Goal: Ask a question

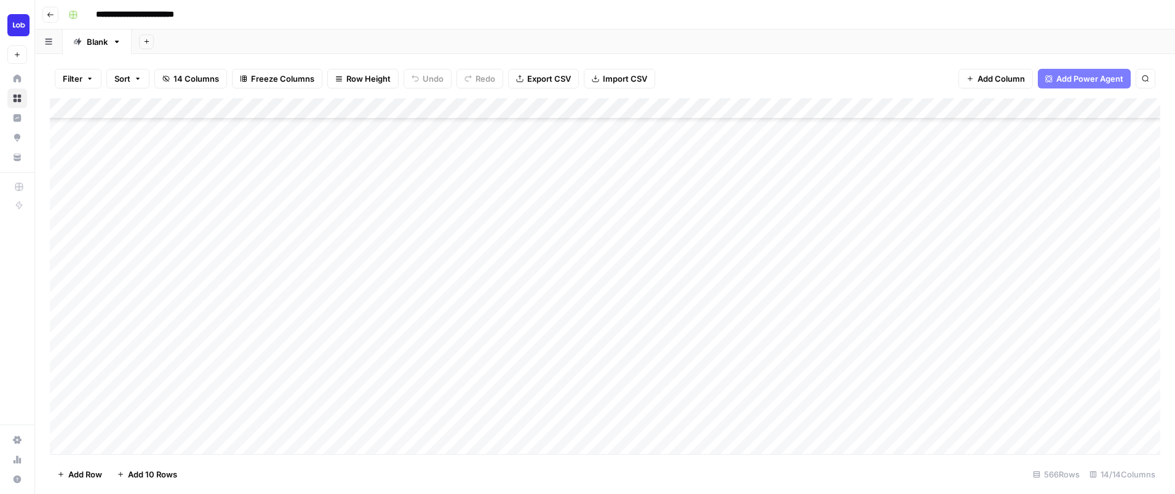
scroll to position [166, 0]
click at [670, 338] on div "Add Column" at bounding box center [605, 276] width 1110 height 356
click at [760, 410] on div "Add Column" at bounding box center [605, 276] width 1110 height 356
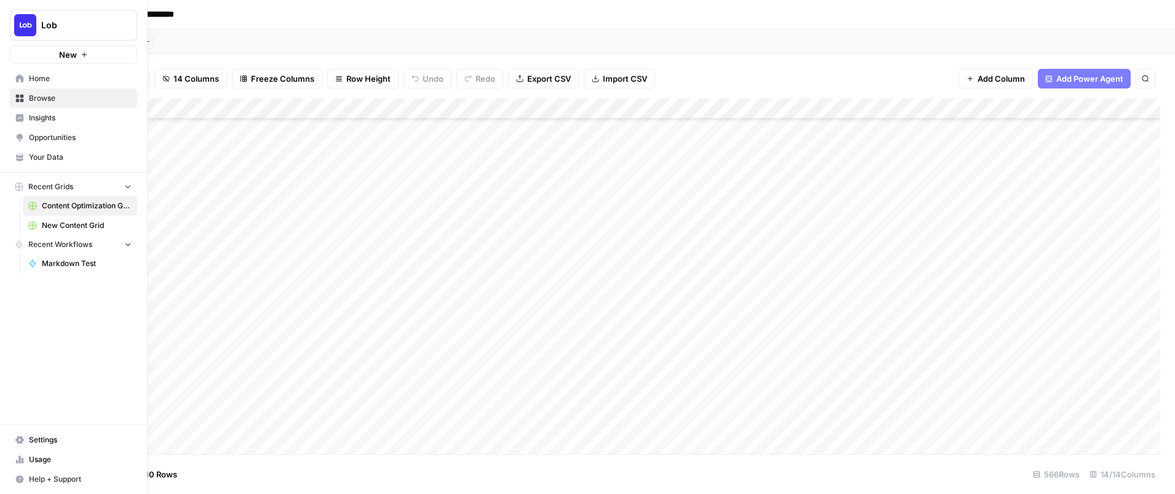
click at [64, 229] on span "New Content Grid" at bounding box center [87, 225] width 90 height 11
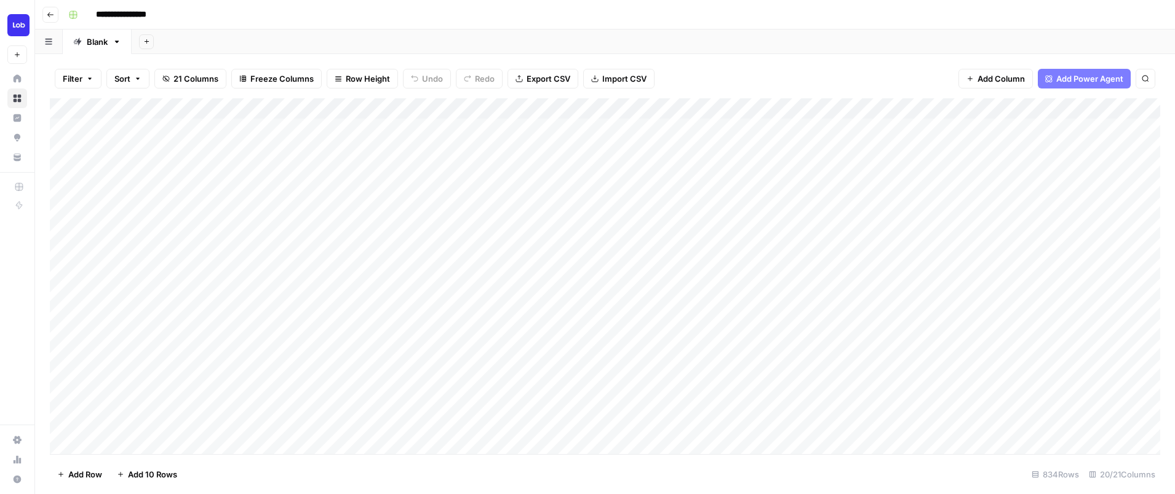
click at [971, 378] on div "Add Column" at bounding box center [605, 276] width 1110 height 356
click at [770, 355] on div "Add Column" at bounding box center [605, 276] width 1110 height 356
click at [993, 338] on div "Add Column" at bounding box center [605, 276] width 1110 height 356
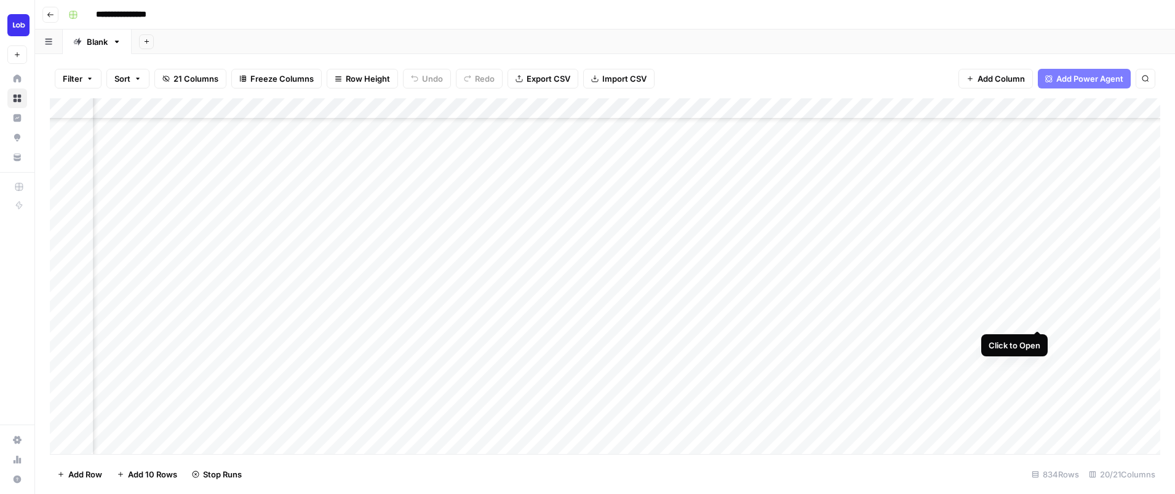
click at [1036, 316] on div "Add Column" at bounding box center [605, 276] width 1110 height 356
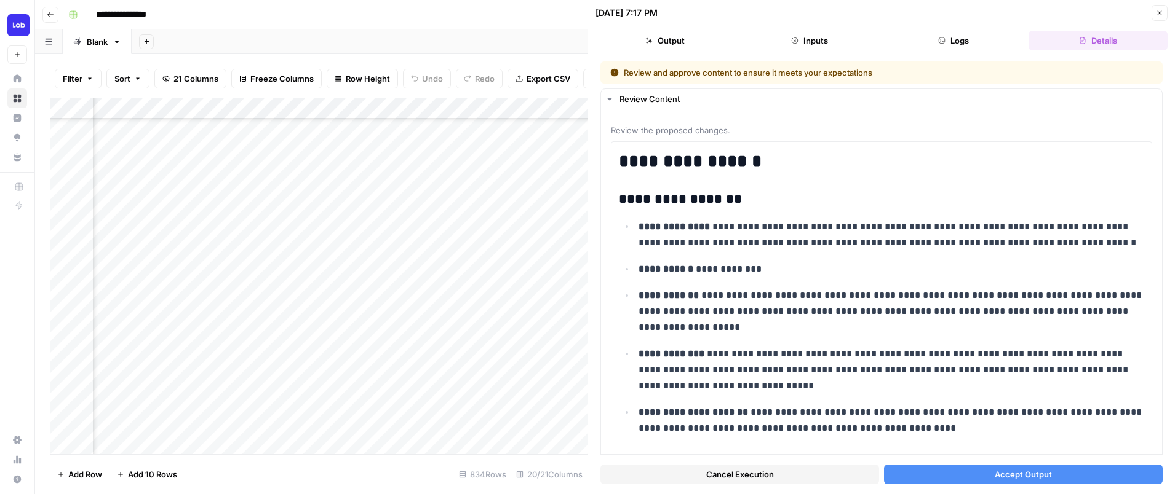
click at [918, 481] on button "Accept Output" at bounding box center [1023, 475] width 279 height 20
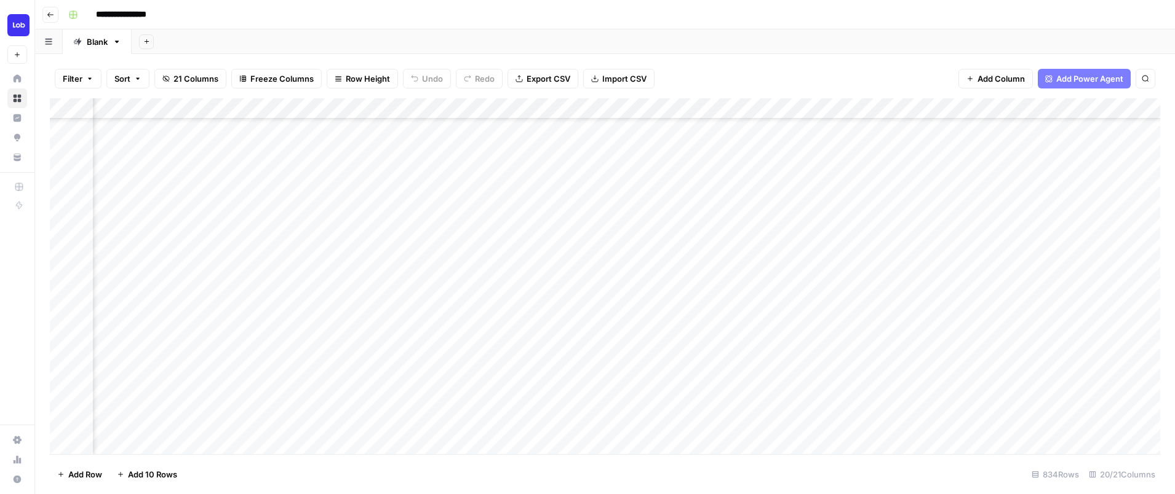
click at [1079, 319] on div "Add Column" at bounding box center [605, 276] width 1110 height 356
click at [996, 319] on div "Add Column" at bounding box center [605, 276] width 1110 height 356
click at [373, 358] on div "Add Column" at bounding box center [605, 276] width 1110 height 356
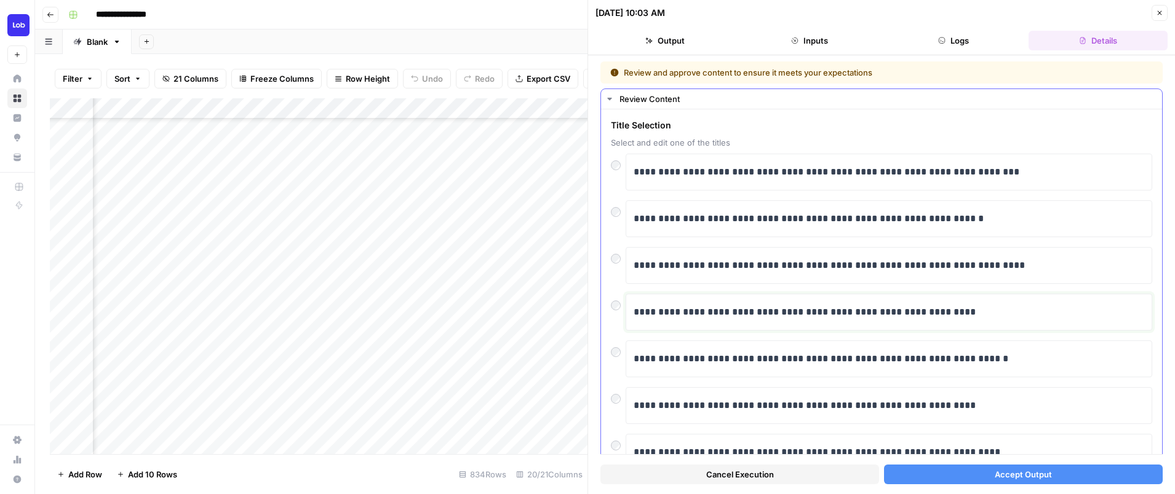
click at [1004, 306] on p "**********" at bounding box center [888, 312] width 510 height 16
click at [960, 399] on p "**********" at bounding box center [888, 406] width 510 height 16
click at [1149, 391] on div "**********" at bounding box center [888, 405] width 526 height 37
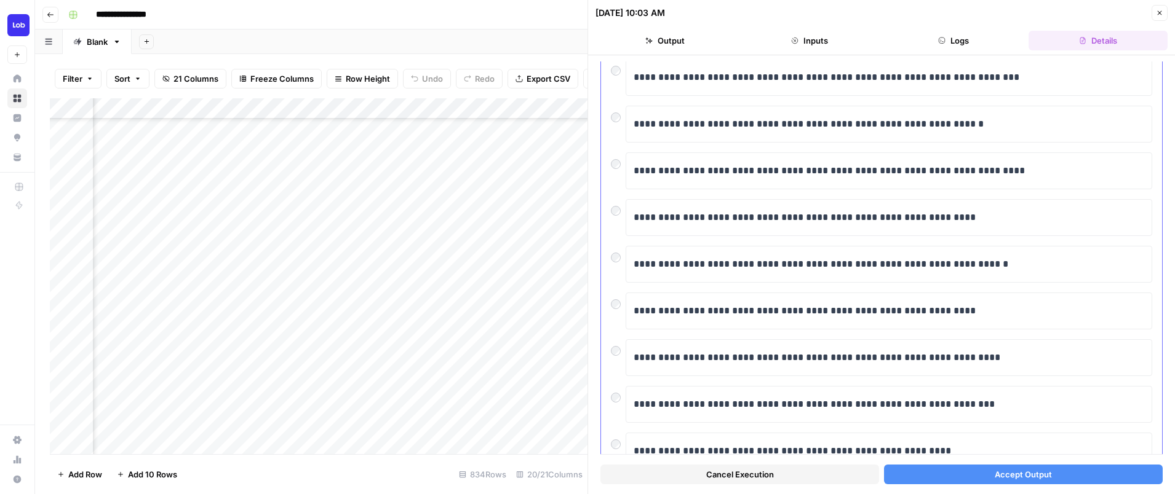
scroll to position [70, 0]
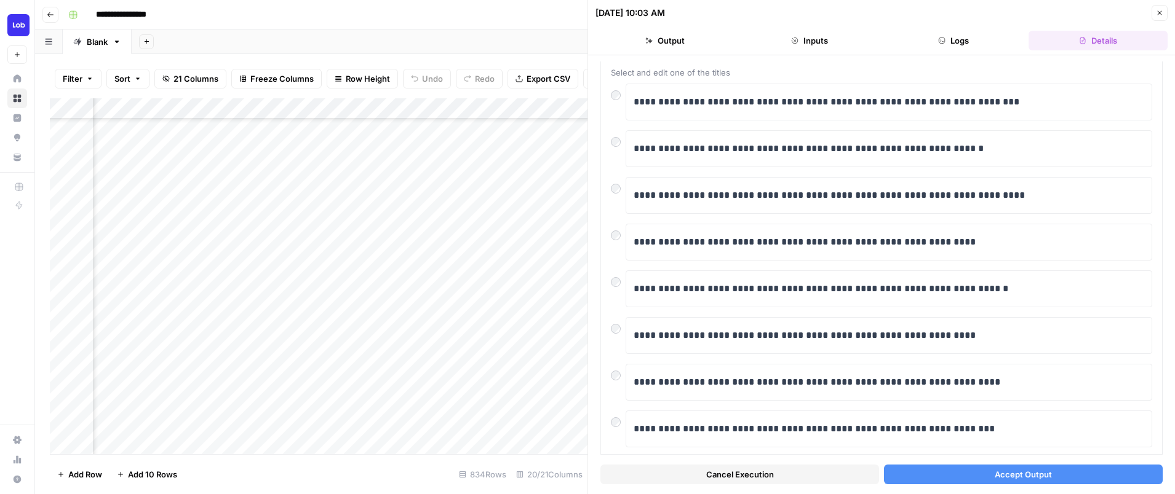
click at [1165, 367] on div "**********" at bounding box center [881, 274] width 587 height 439
click at [1160, 367] on div "**********" at bounding box center [881, 295] width 561 height 512
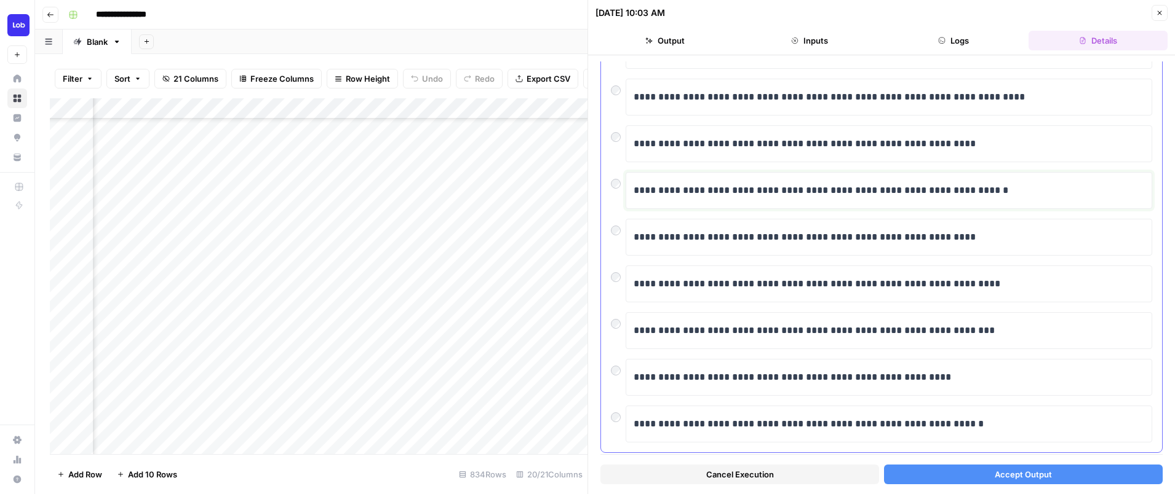
click at [877, 193] on p "**********" at bounding box center [888, 191] width 510 height 16
click at [967, 484] on button "Accept Output" at bounding box center [1023, 475] width 279 height 20
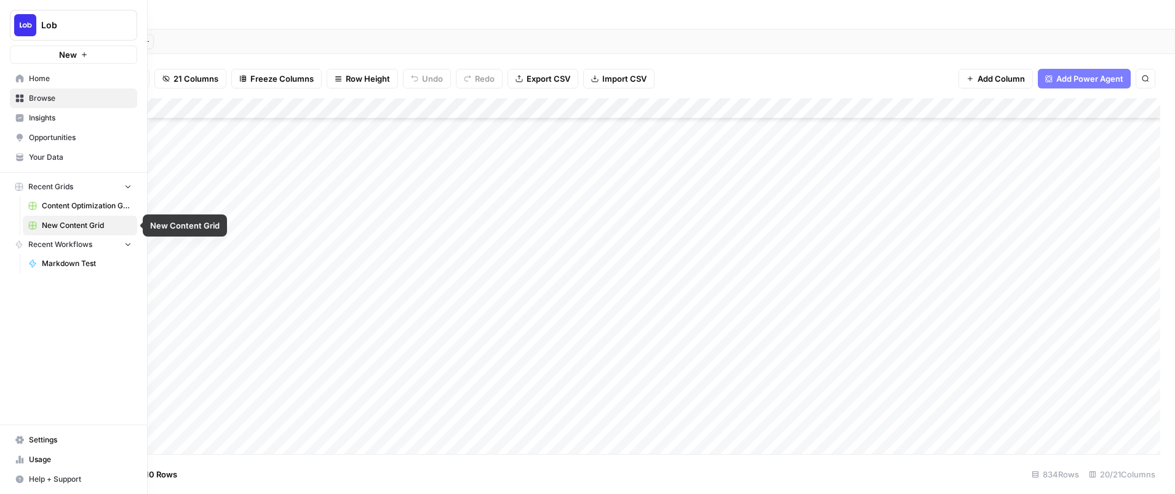
click at [71, 210] on span "Content Optimization Grid" at bounding box center [87, 206] width 90 height 11
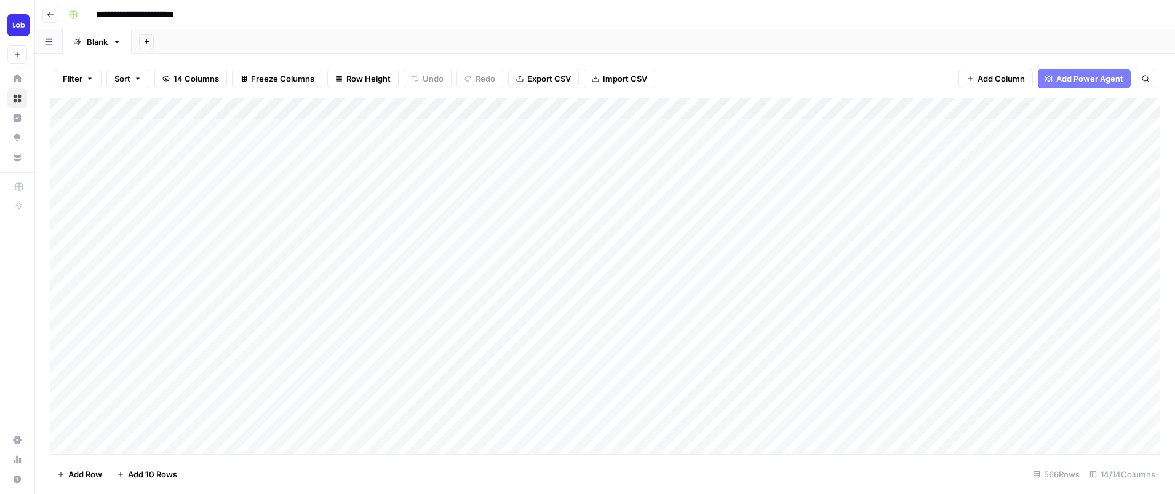
click at [742, 378] on div "Add Column" at bounding box center [605, 276] width 1110 height 356
click at [520, 415] on div "Add Column" at bounding box center [605, 276] width 1110 height 356
click at [656, 108] on div "Add Column" at bounding box center [605, 276] width 1110 height 356
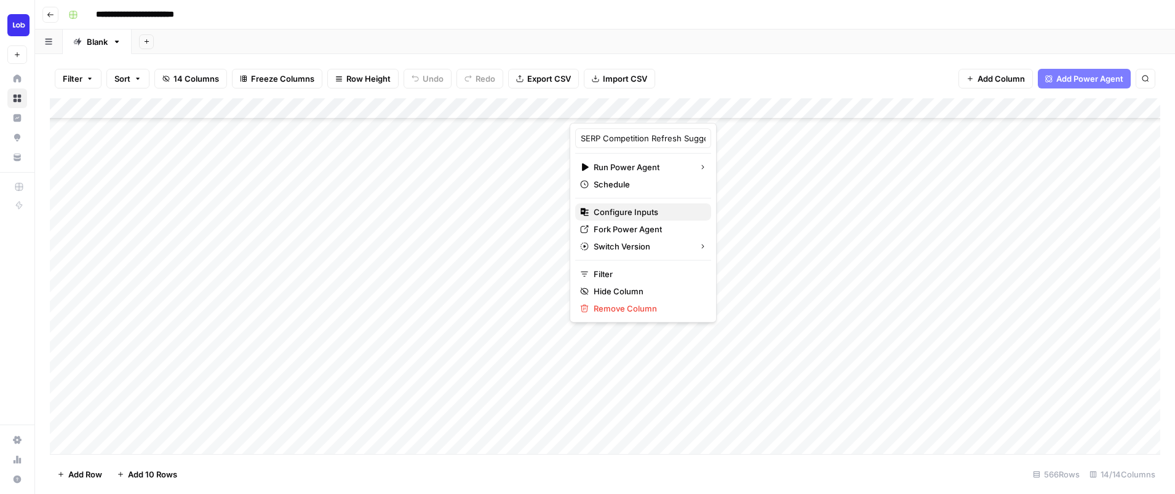
click at [621, 212] on span "Configure Inputs" at bounding box center [648, 212] width 108 height 12
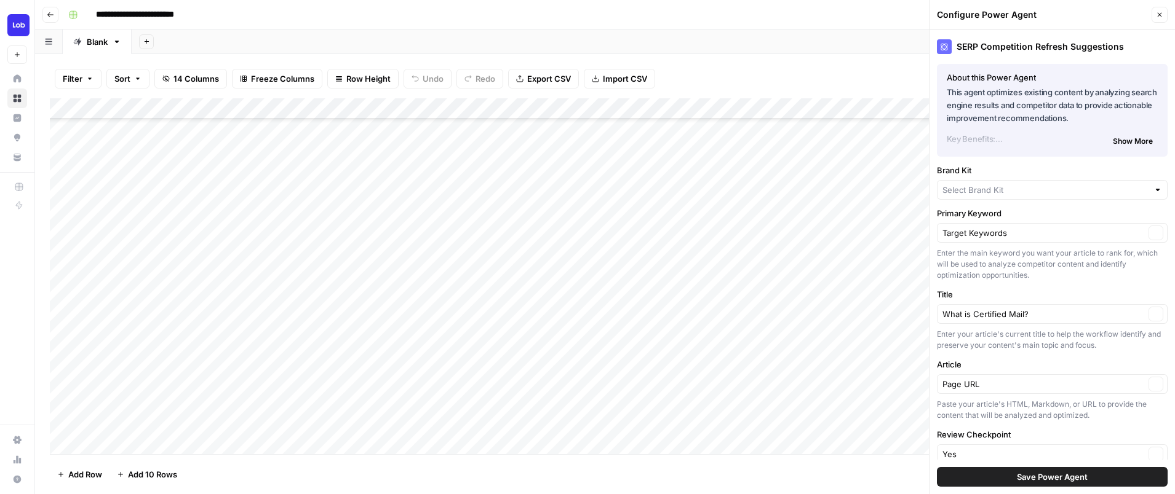
type input "Lob"
click at [1045, 480] on span "Save Power Agent" at bounding box center [1052, 477] width 71 height 12
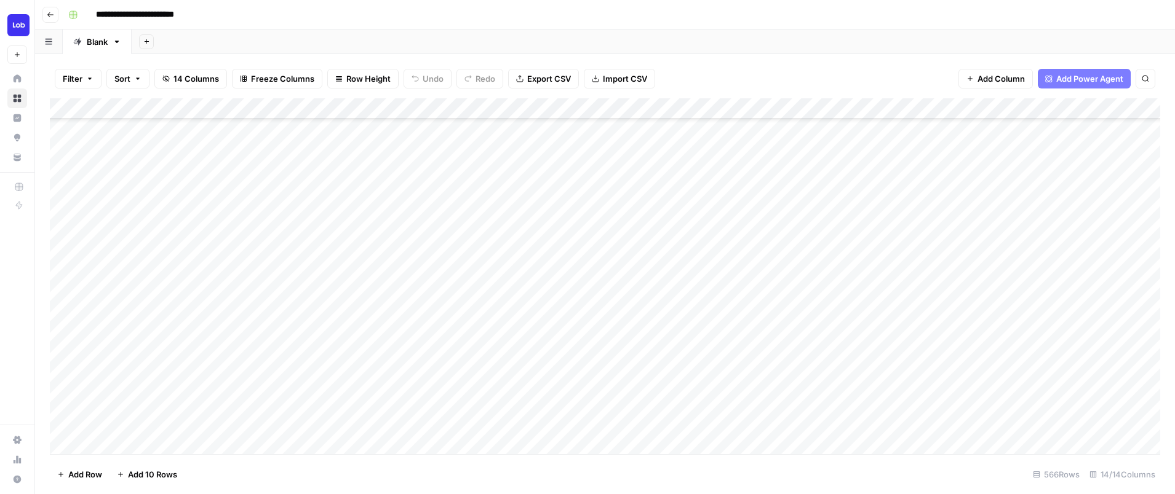
click at [669, 339] on div "Add Column" at bounding box center [605, 276] width 1110 height 356
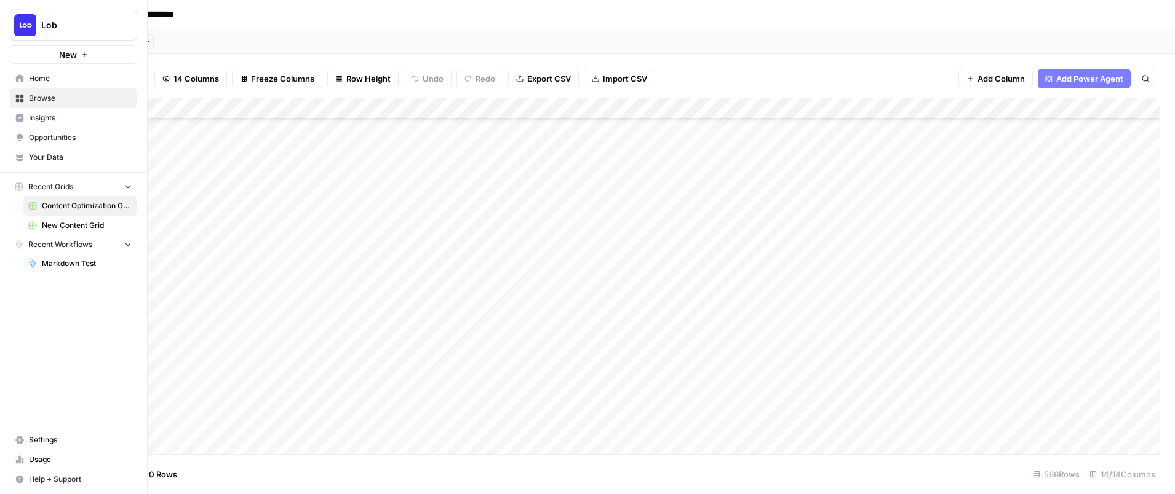
click at [34, 479] on span "Help + Support" at bounding box center [80, 479] width 103 height 11
click at [44, 477] on span "Help + Support" at bounding box center [80, 479] width 103 height 11
click at [169, 473] on span "Chat & Support" at bounding box center [205, 474] width 82 height 11
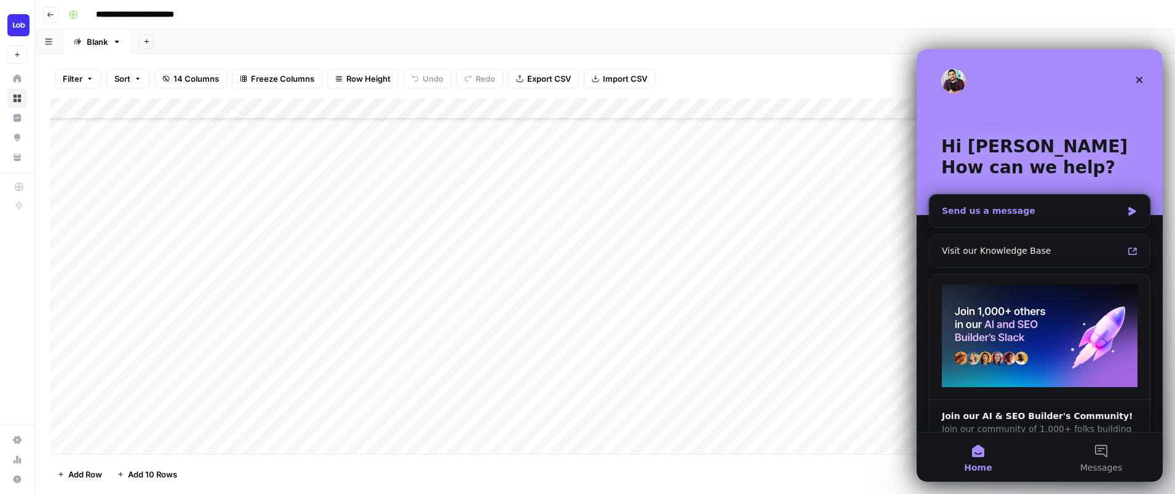
click at [1023, 219] on div "Send us a message" at bounding box center [1039, 211] width 220 height 33
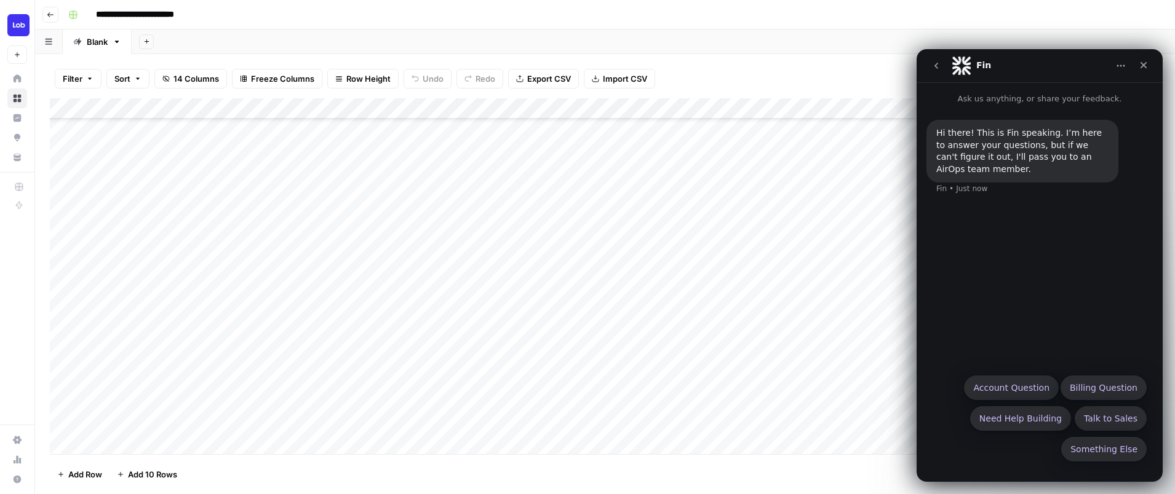
click at [983, 249] on div "Hi there! This is Fin speaking. I’m here to answer your questions, but if we ca…" at bounding box center [1039, 236] width 246 height 263
click at [1111, 467] on div "Something Else Account Question Billing Question Need Help Building Talk to Sal…" at bounding box center [1039, 422] width 214 height 92
click at [1111, 457] on button "Something Else" at bounding box center [1103, 449] width 85 height 25
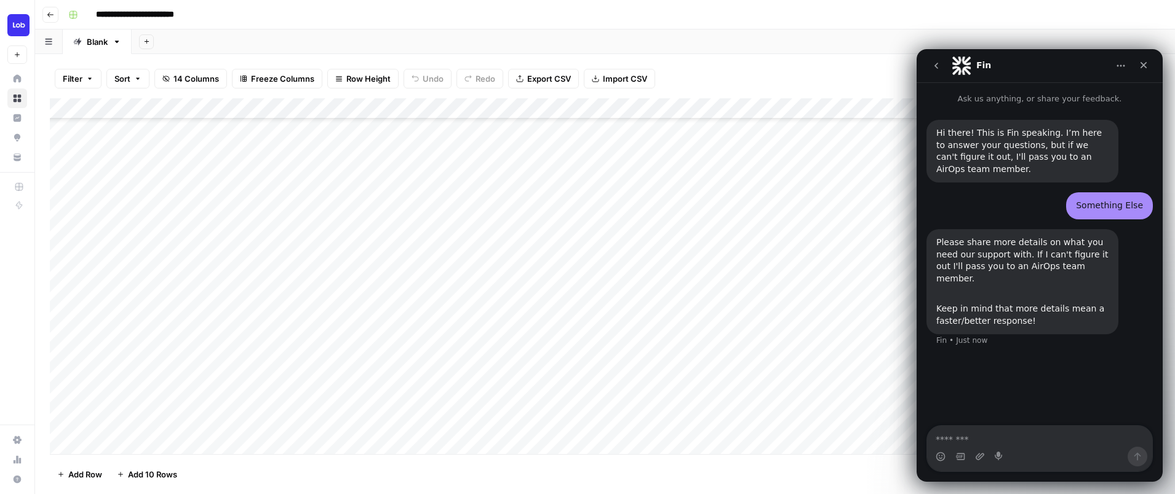
click at [614, 106] on div "Add Column" at bounding box center [605, 276] width 1110 height 356
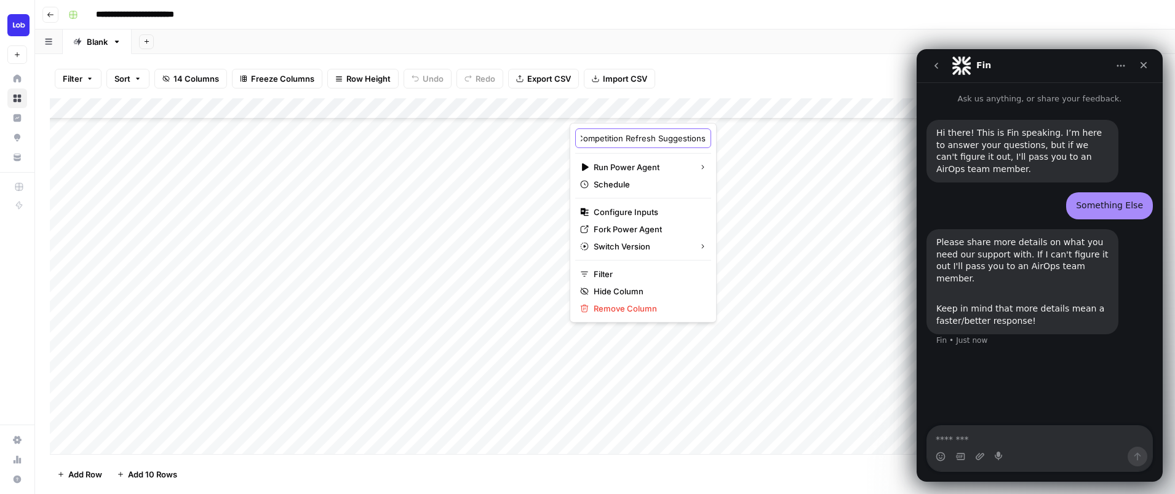
scroll to position [0, 54]
drag, startPoint x: 582, startPoint y: 137, endPoint x: 702, endPoint y: 143, distance: 120.1
click at [702, 143] on body "**********" at bounding box center [587, 247] width 1175 height 494
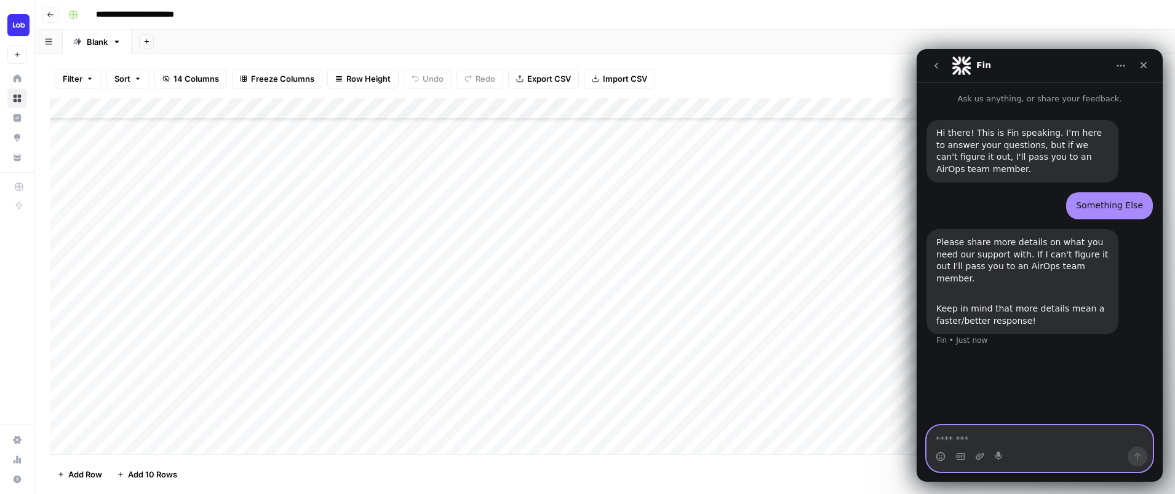
click at [1007, 442] on textarea "Message…" at bounding box center [1039, 436] width 225 height 21
paste textarea "**********"
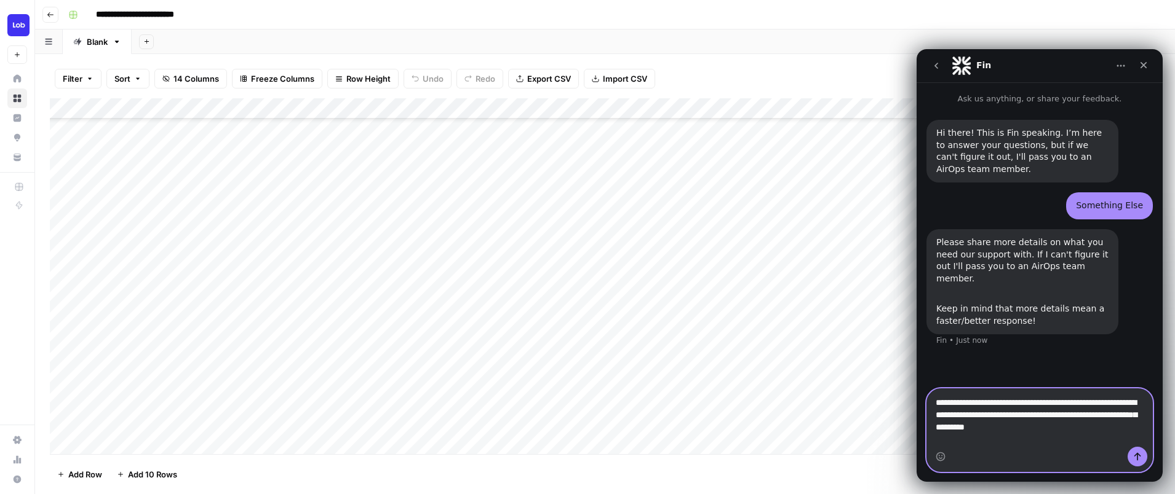
type textarea "**********"
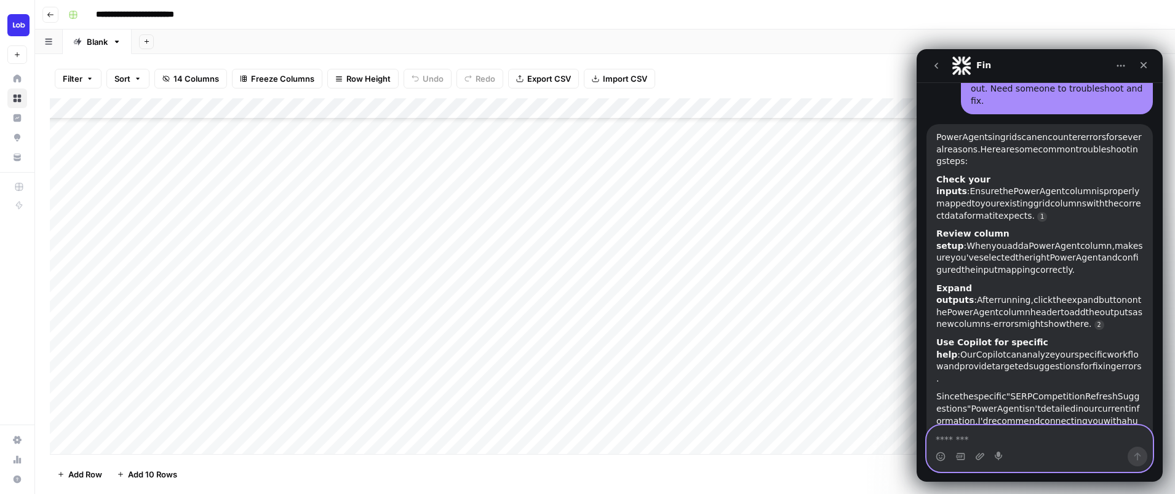
scroll to position [327, 0]
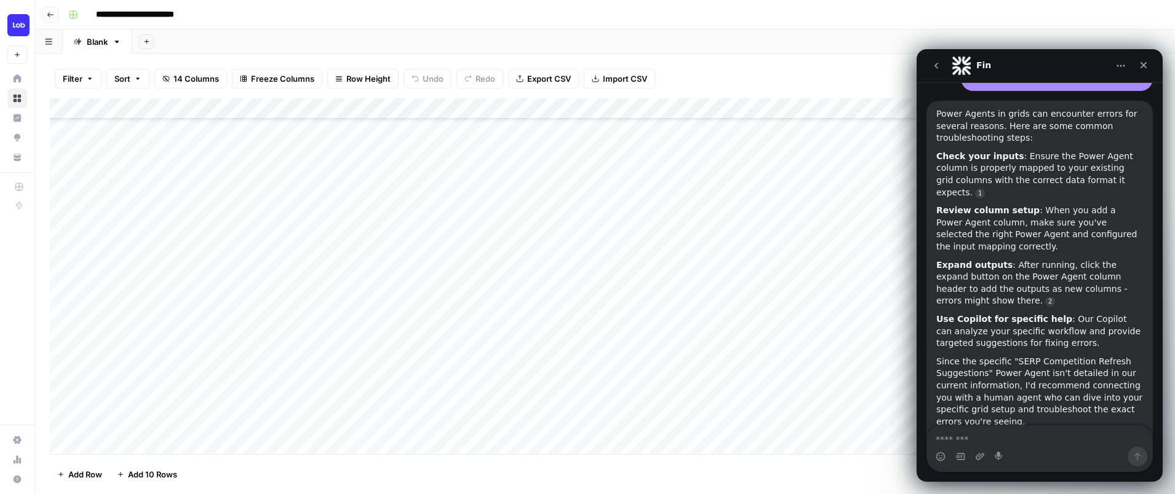
click at [1056, 392] on div "Since the specific "SERP Competition Refresh Suggestions" Power Agent isn't det…" at bounding box center [1039, 392] width 207 height 73
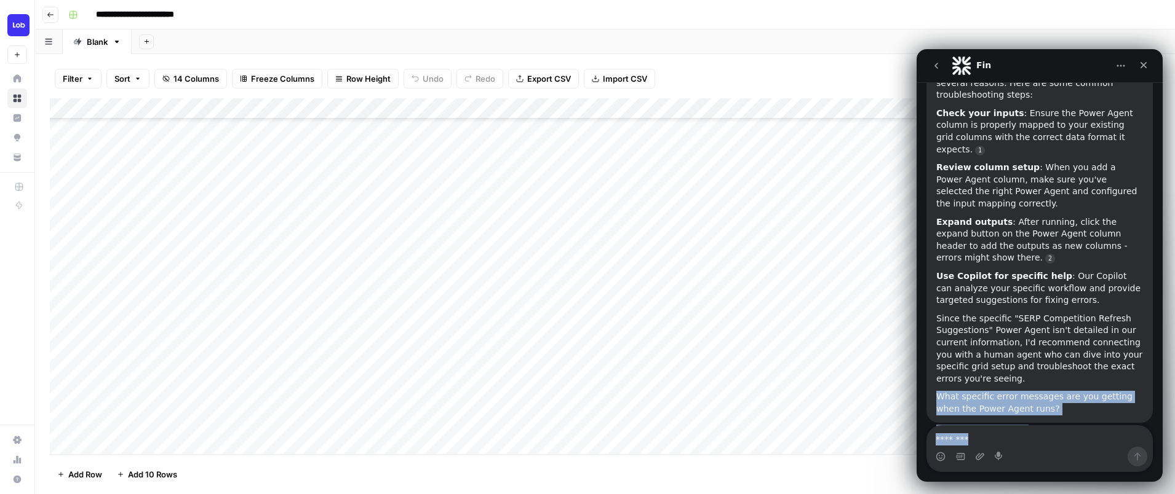
drag, startPoint x: 1041, startPoint y: 403, endPoint x: 1040, endPoint y: 464, distance: 61.5
click at [1040, 464] on div "Ask us anything, or share your feedback. Hi there! This is Fin speaking. I’m he…" at bounding box center [1039, 282] width 246 height 400
click at [638, 340] on div "Add Column" at bounding box center [605, 276] width 1110 height 356
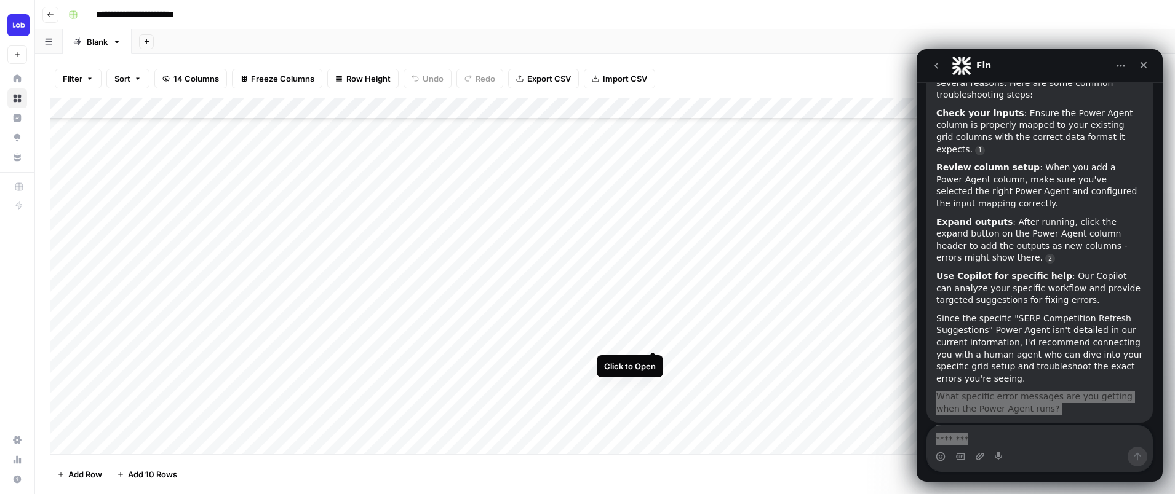
click at [655, 338] on div "Add Column" at bounding box center [605, 276] width 1110 height 356
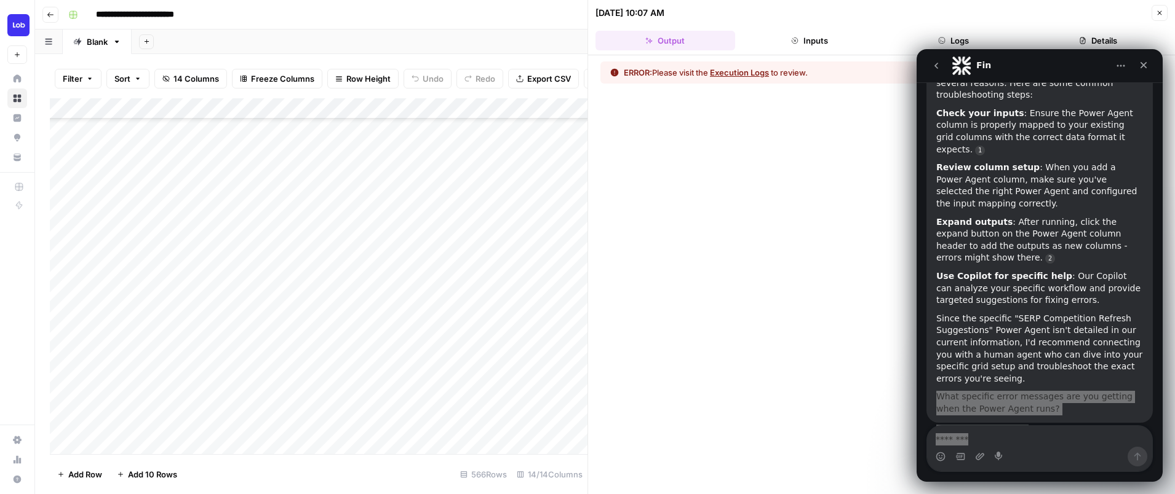
click at [729, 70] on button "Execution Logs" at bounding box center [739, 72] width 59 height 12
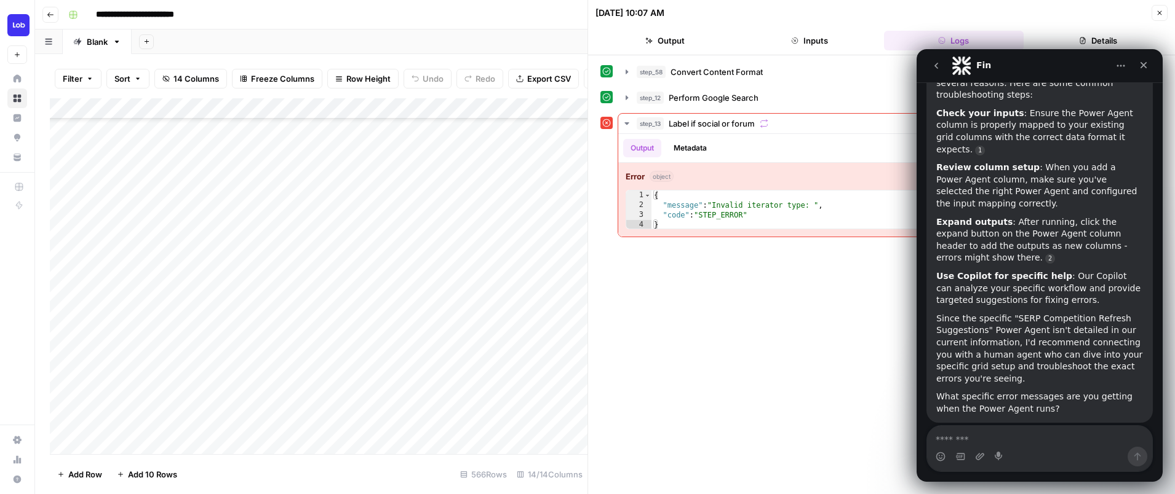
drag, startPoint x: 1053, startPoint y: 60, endPoint x: 1036, endPoint y: 58, distance: 17.3
click at [1036, 58] on div "Fin" at bounding box center [1029, 66] width 156 height 20
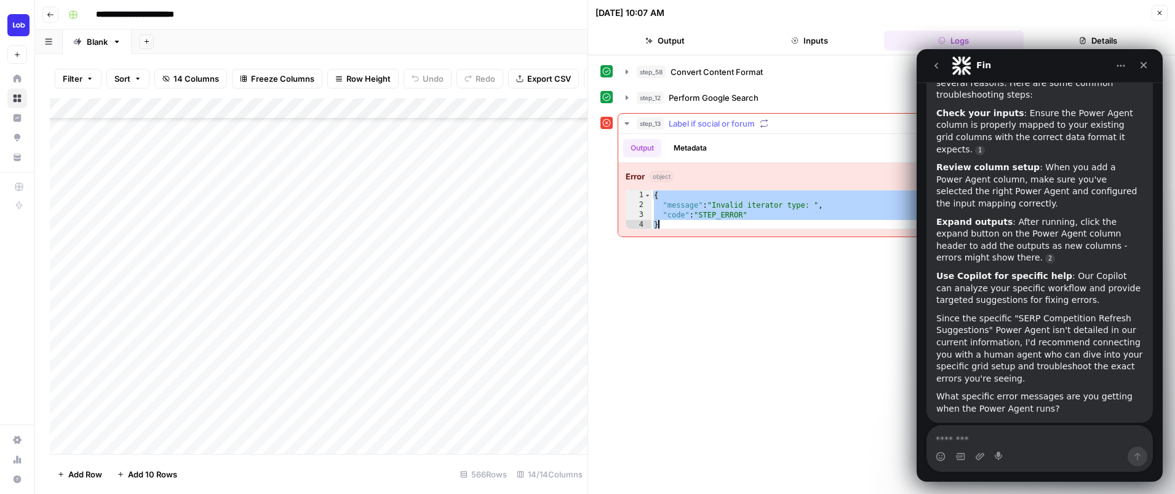
drag, startPoint x: 654, startPoint y: 194, endPoint x: 804, endPoint y: 232, distance: 155.4
click at [804, 232] on div "Error object 1 2 3 4 { "message" : "Invalid iterator type: " , "code" : "STEP_E…" at bounding box center [890, 200] width 544 height 74
type textarea "**********"
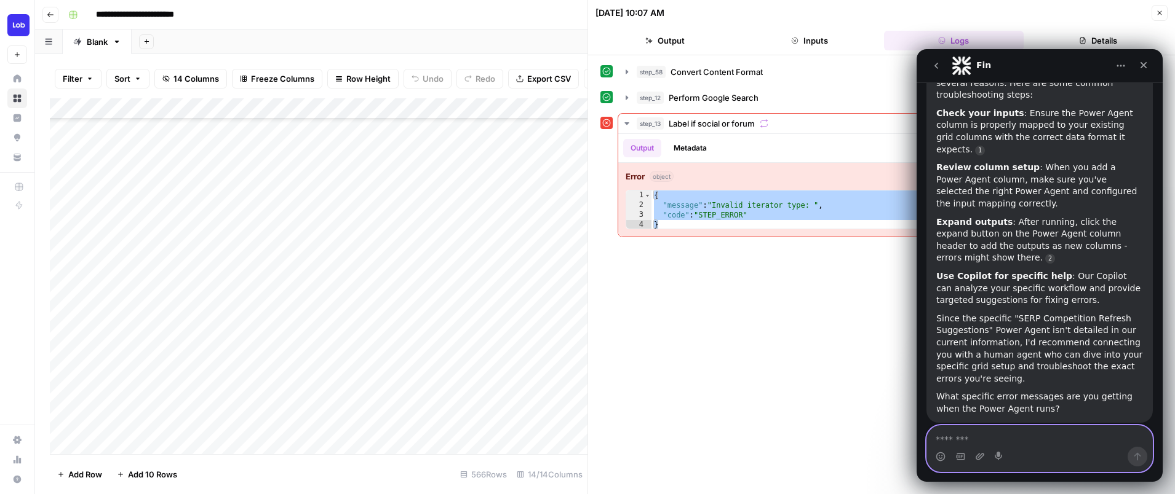
click at [967, 442] on textarea "Message…" at bounding box center [1039, 436] width 225 height 21
type textarea "**********"
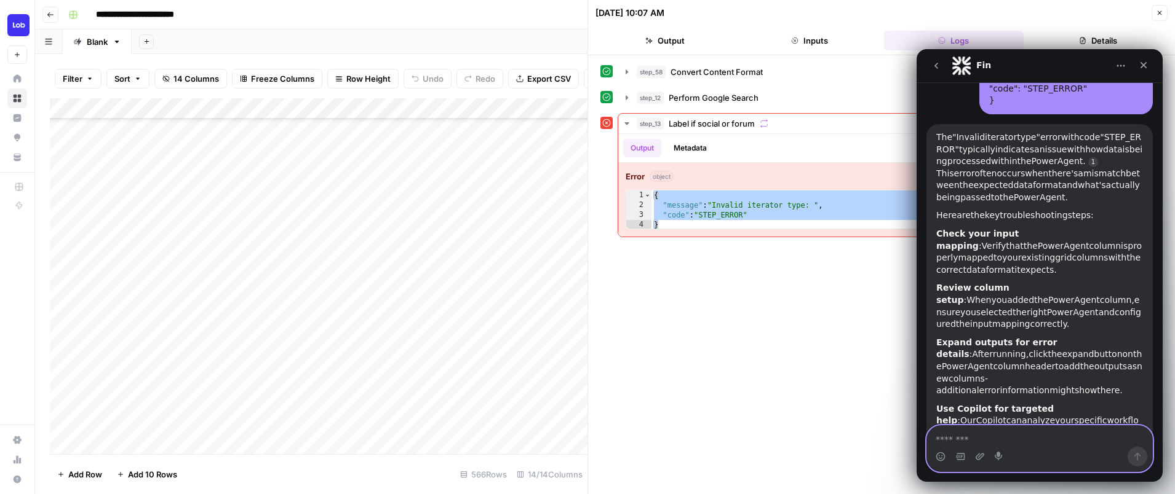
scroll to position [774, 0]
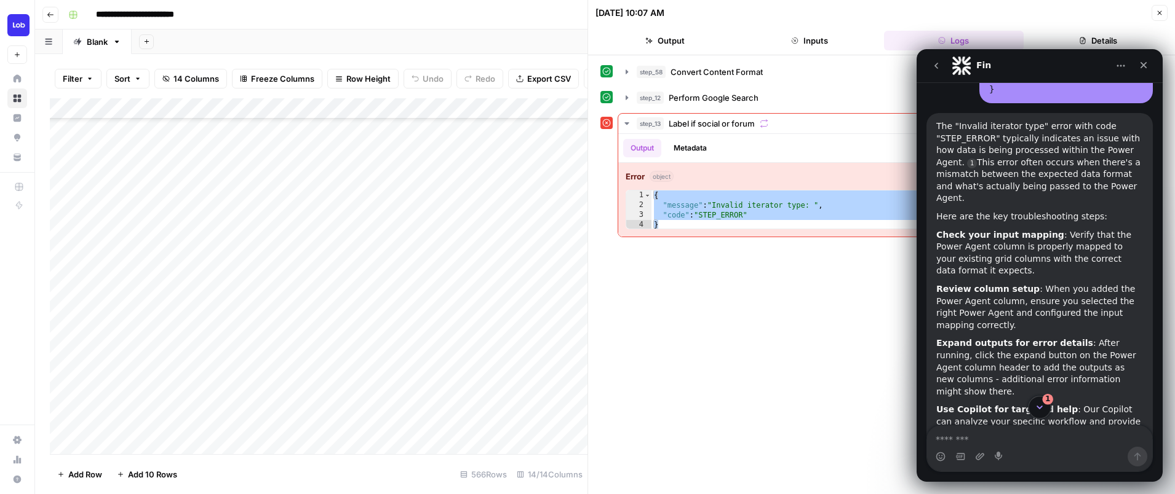
click at [1039, 410] on icon "Scroll to bottom" at bounding box center [1039, 407] width 11 height 11
click at [1038, 405] on icon "Scroll to bottom" at bounding box center [1039, 407] width 11 height 11
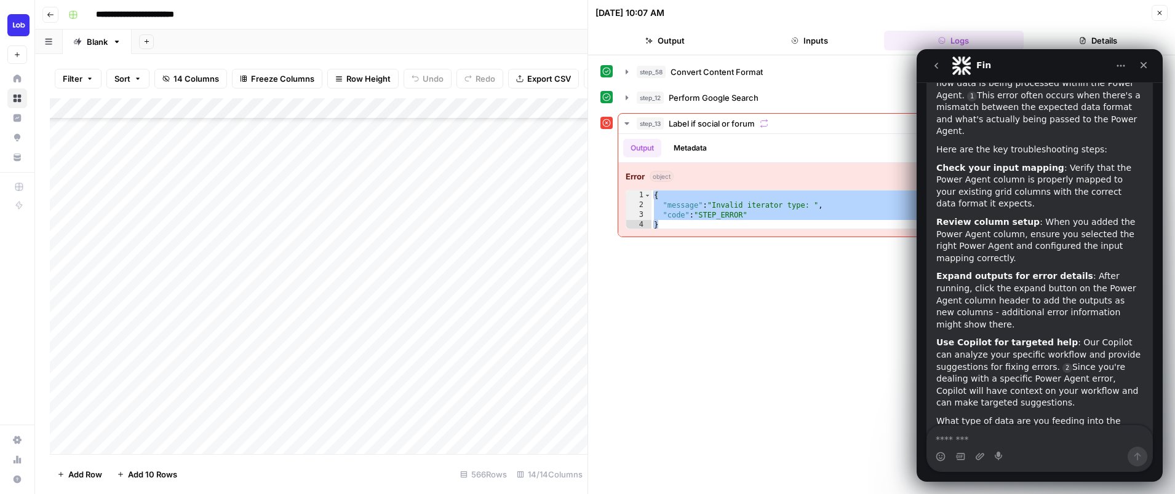
scroll to position [842, 0]
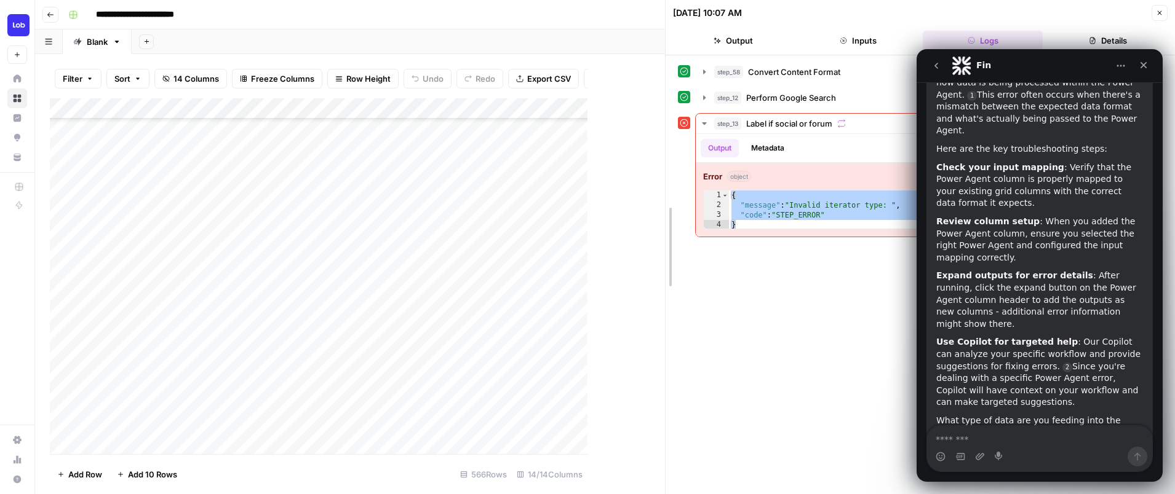
drag, startPoint x: 587, startPoint y: 105, endPoint x: 667, endPoint y: 107, distance: 79.4
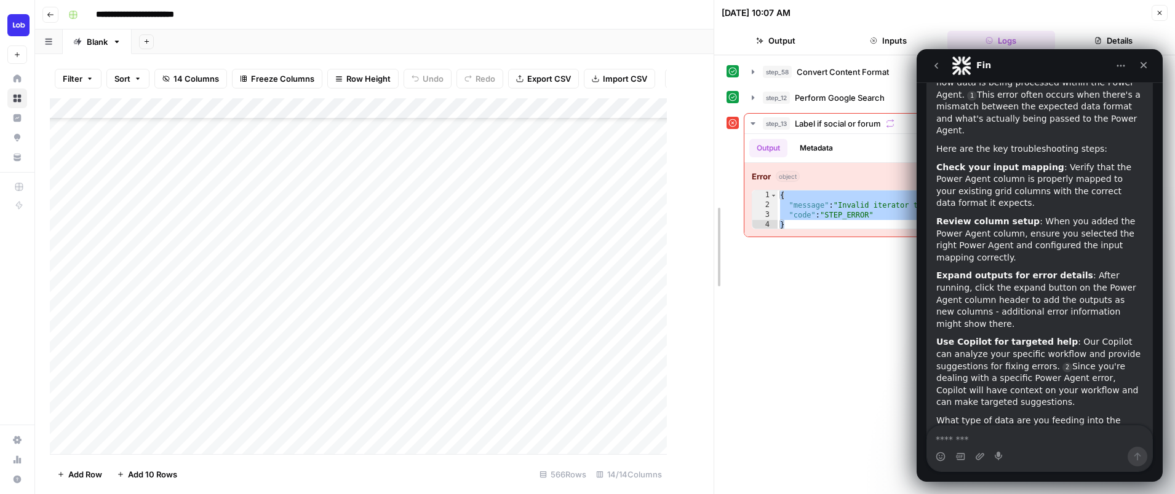
drag, startPoint x: 670, startPoint y: 84, endPoint x: 778, endPoint y: 93, distance: 108.0
click at [653, 108] on div "Add Column" at bounding box center [382, 276] width 664 height 356
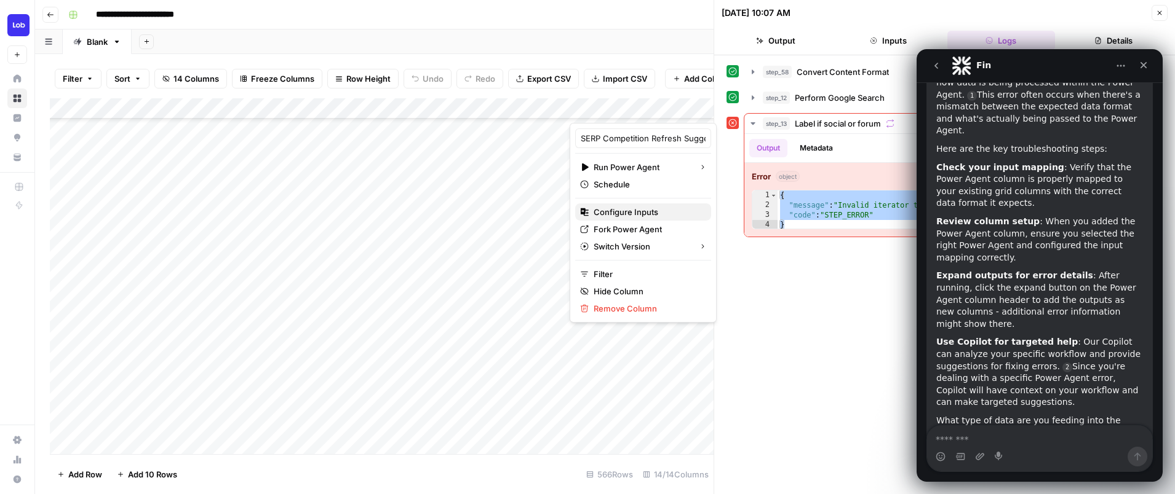
click at [628, 206] on span "Configure Inputs" at bounding box center [648, 212] width 108 height 12
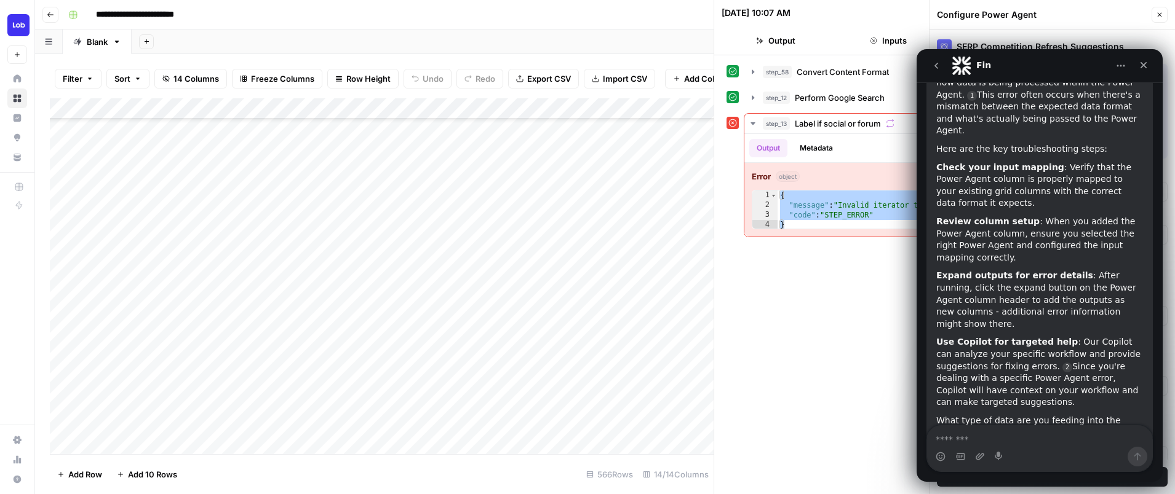
click at [1158, 9] on button "Close" at bounding box center [1159, 15] width 16 height 16
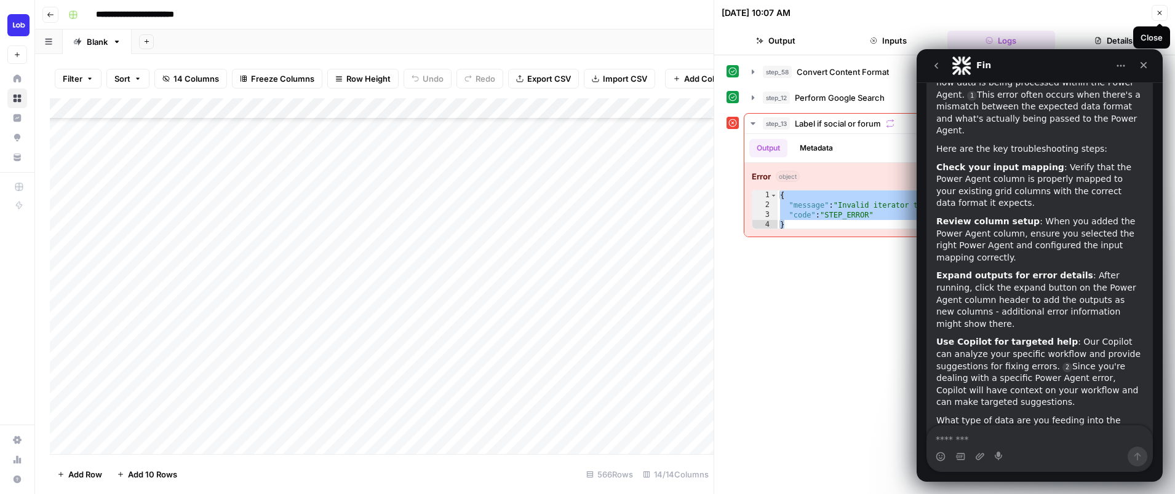
click at [1154, 15] on button "Close" at bounding box center [1159, 13] width 16 height 16
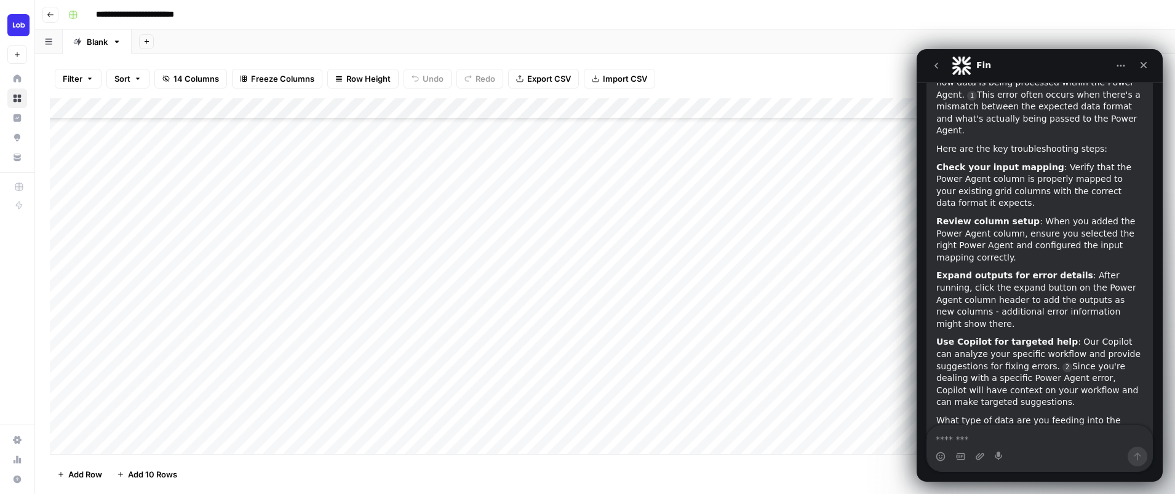
click at [652, 109] on div "Add Column" at bounding box center [605, 276] width 1110 height 356
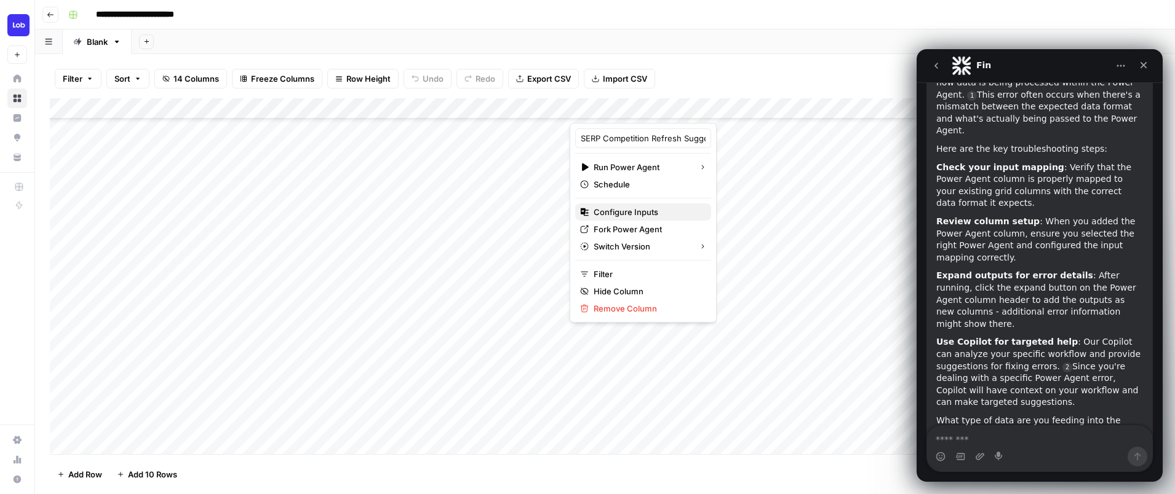
click at [621, 210] on span "Configure Inputs" at bounding box center [648, 212] width 108 height 12
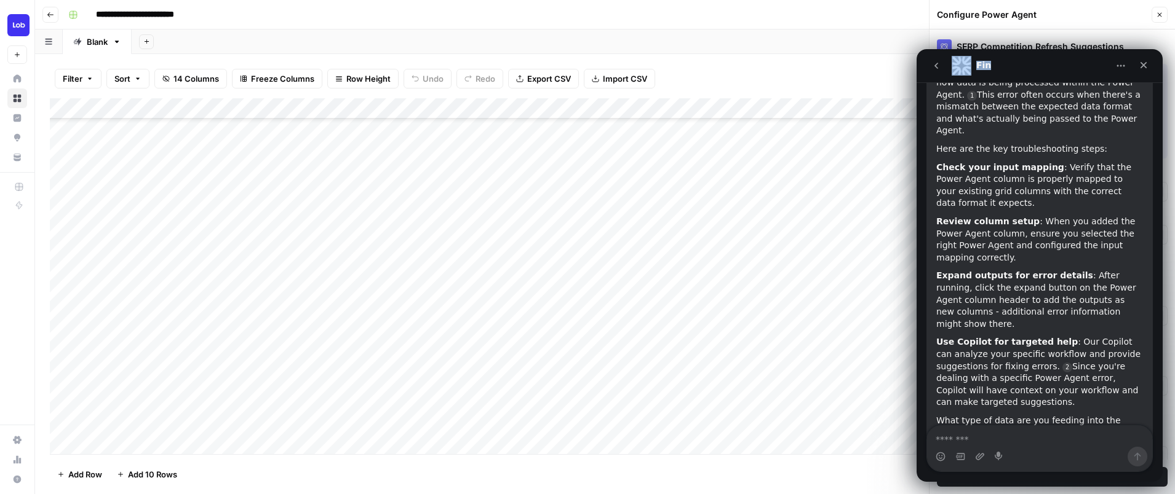
drag, startPoint x: 1031, startPoint y: 61, endPoint x: 931, endPoint y: 10, distance: 112.0
click at [931, 49] on html "Fin Ask us anything, or share your feedback. Hi there! This is Fin speaking. I’…" at bounding box center [1039, 265] width 246 height 433
click at [1049, 58] on div "Fin" at bounding box center [1029, 66] width 156 height 20
click at [1050, 40] on div "SERP Competition Refresh Suggestions" at bounding box center [1052, 46] width 231 height 15
click at [0, 0] on div "Configure Power Agent" at bounding box center [0, 0] width 0 height 0
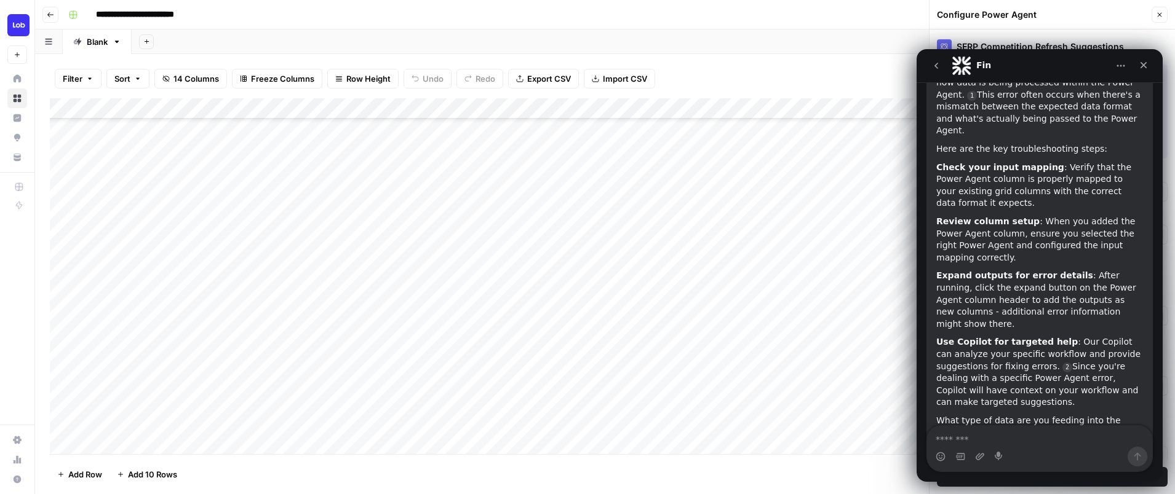
click at [935, 63] on icon "go back" at bounding box center [936, 66] width 10 height 10
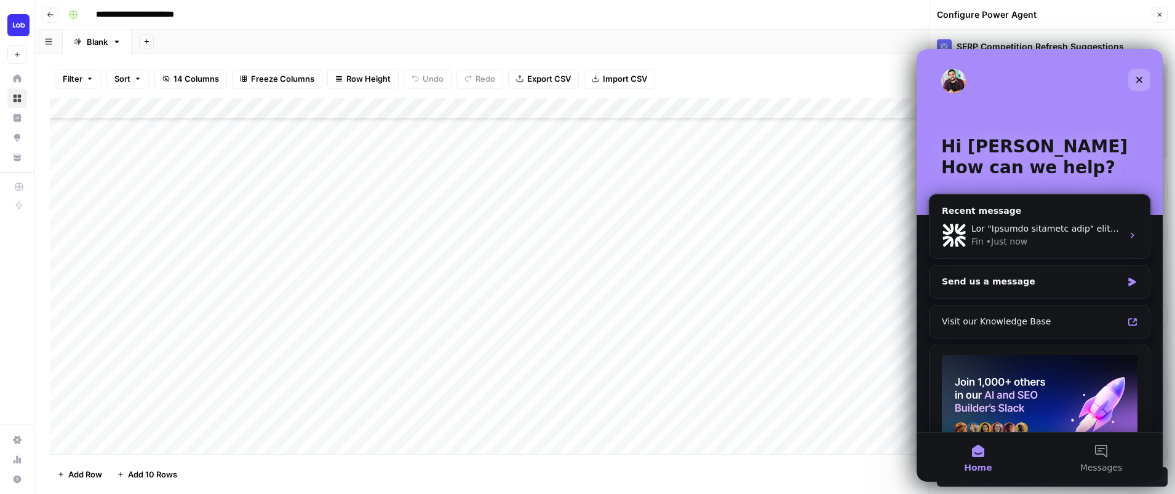
click at [1140, 79] on icon "Close" at bounding box center [1139, 80] width 10 height 10
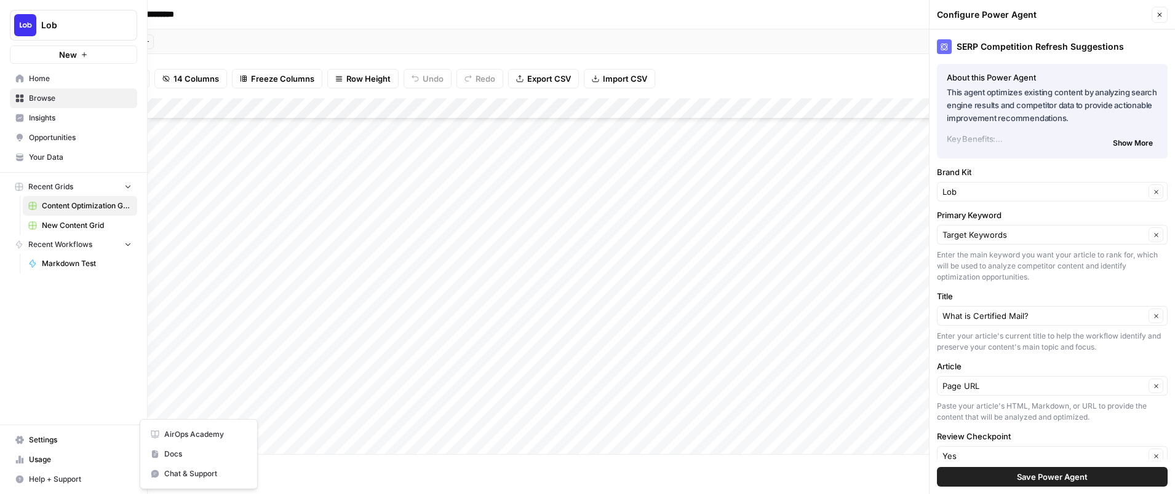
click at [42, 474] on span "Help + Support" at bounding box center [80, 479] width 103 height 11
click at [18, 480] on icon "button" at bounding box center [20, 480] width 8 height 8
click at [157, 464] on button "Chat & Support" at bounding box center [198, 474] width 107 height 20
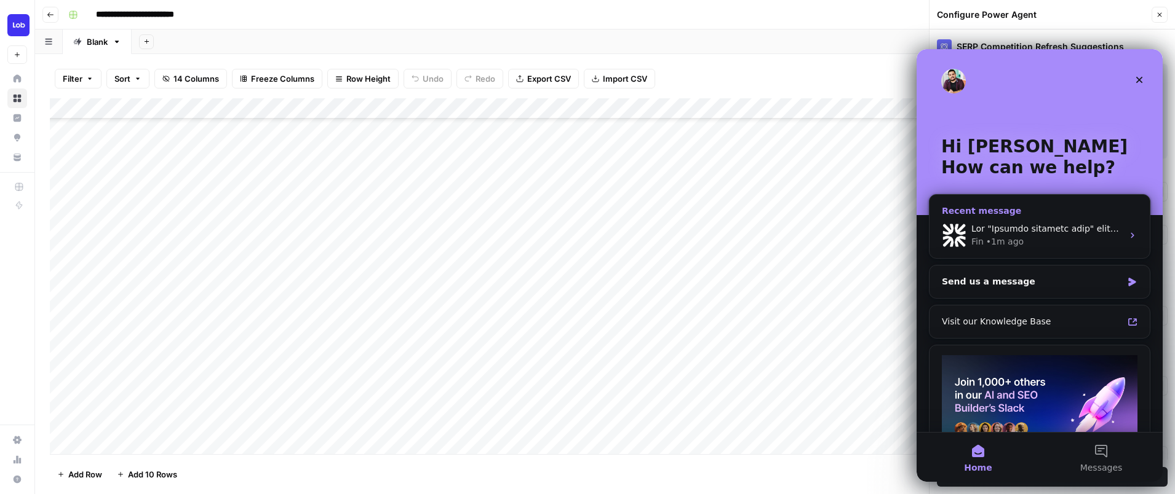
click at [1028, 244] on div "Fin • 1m ago" at bounding box center [1046, 242] width 151 height 13
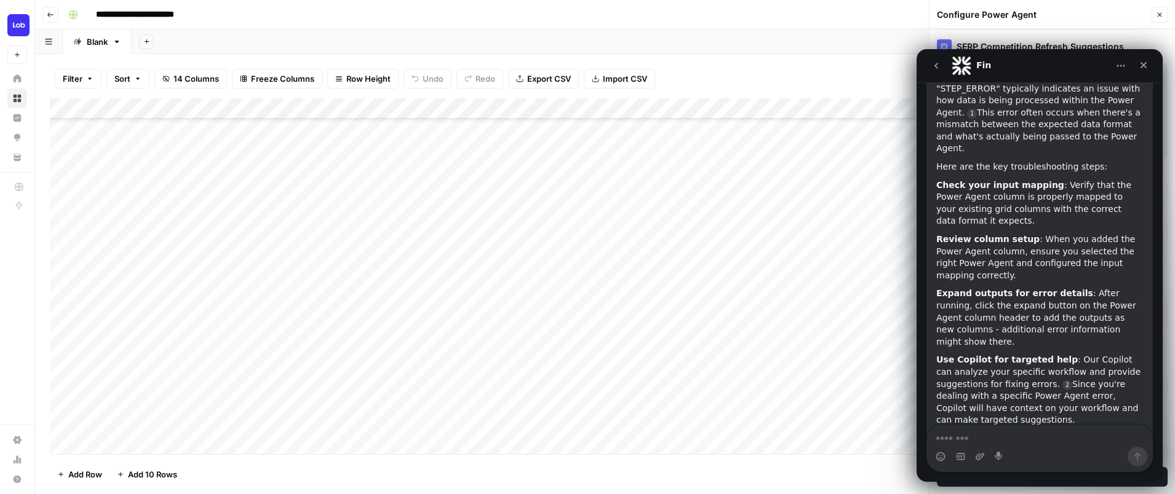
scroll to position [830, 0]
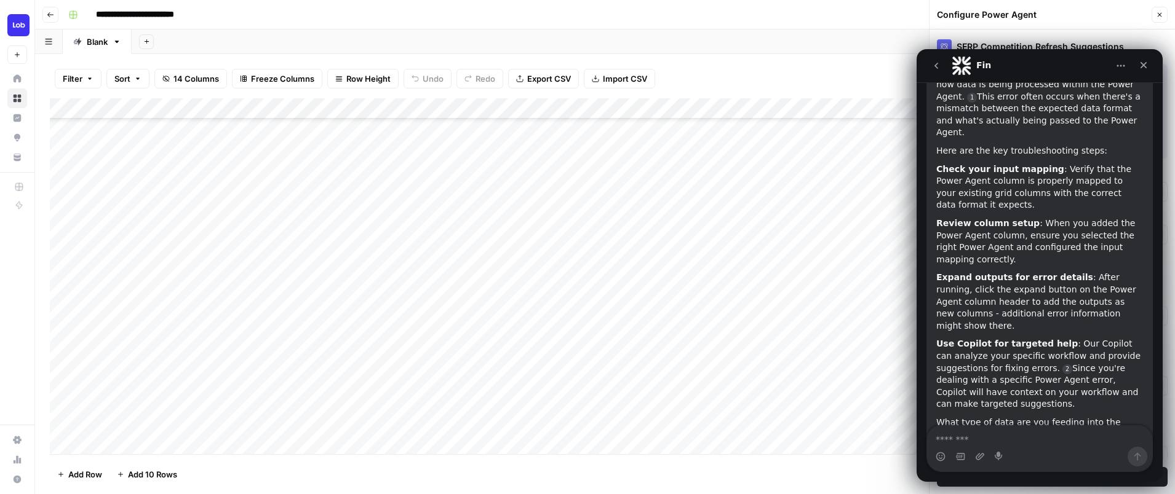
click at [991, 433] on textarea "Message…" at bounding box center [1039, 436] width 225 height 21
type textarea "*"
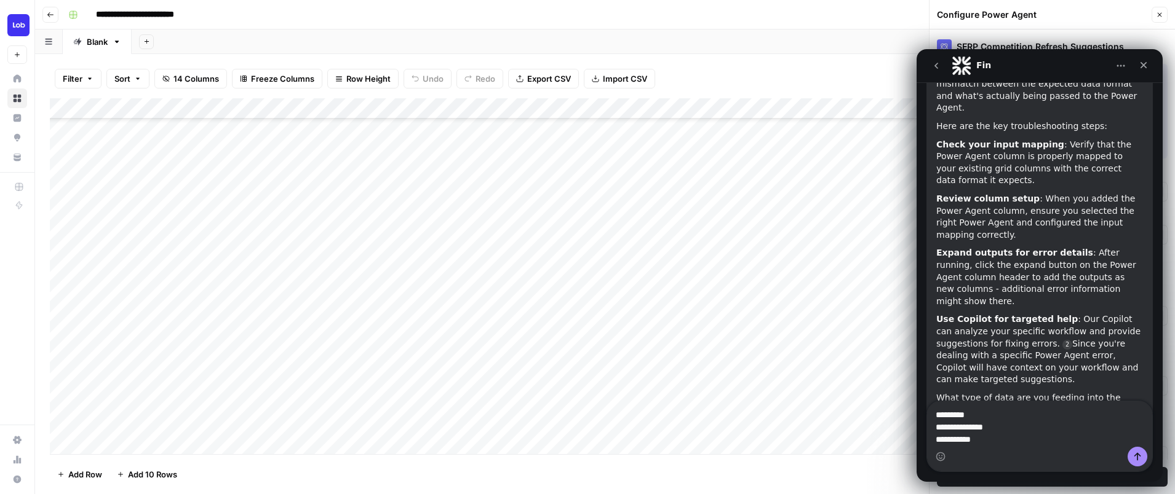
scroll to position [867, 0]
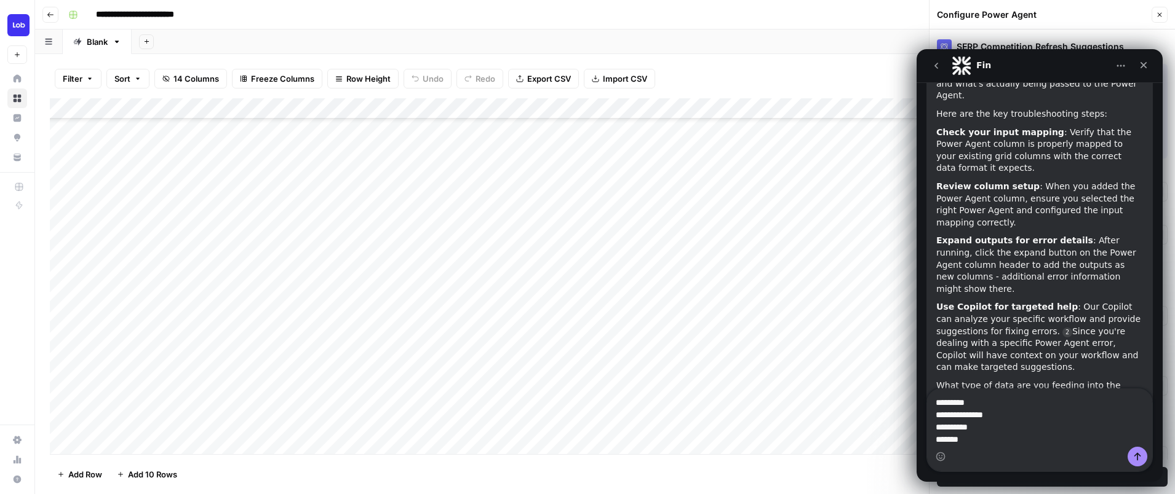
type textarea "**********"
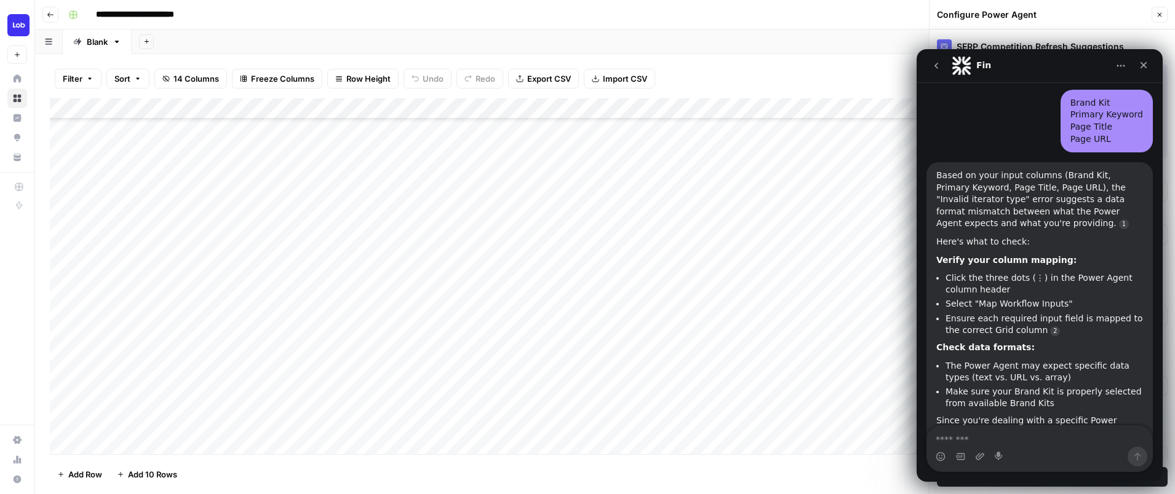
scroll to position [1222, 0]
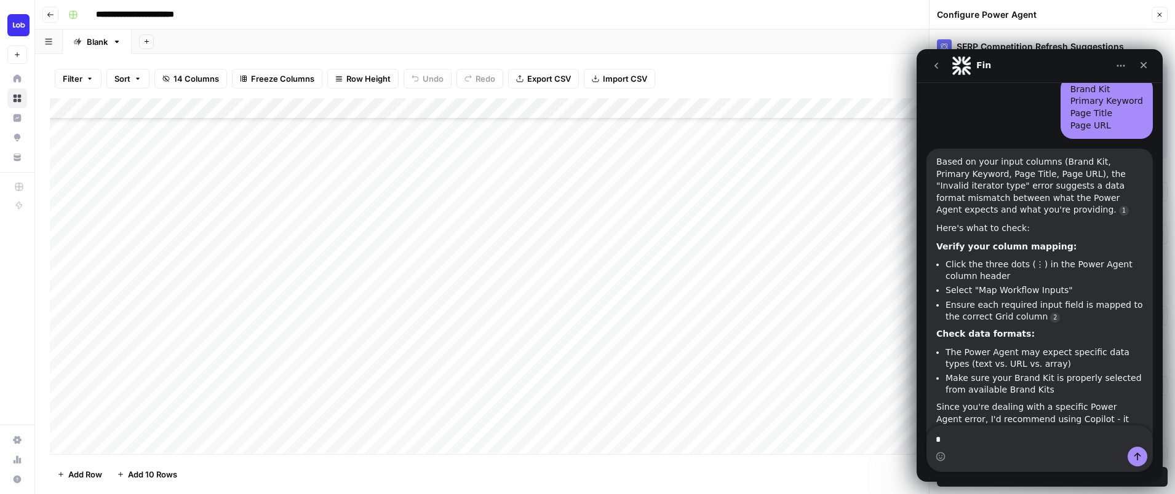
type textarea "**"
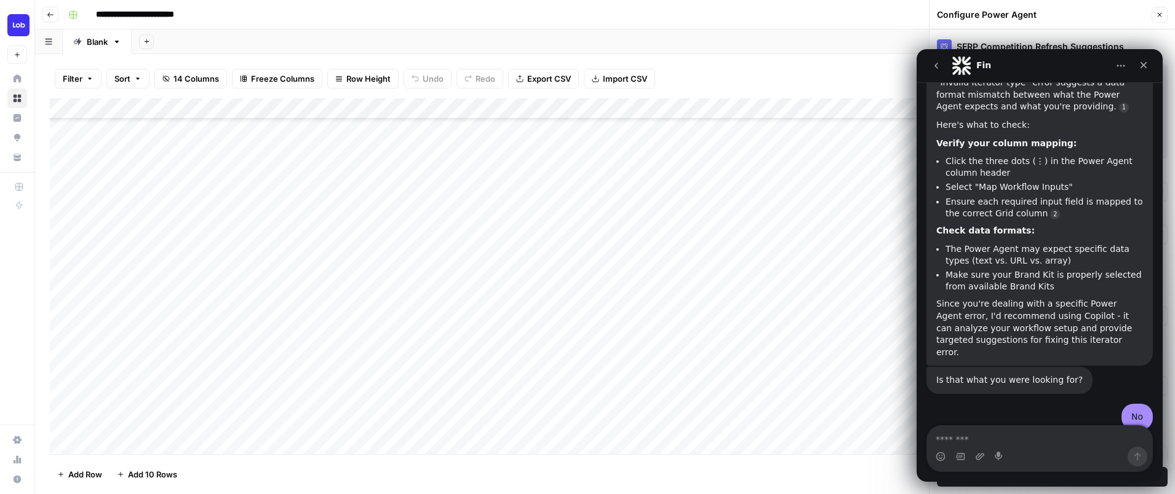
scroll to position [1334, 0]
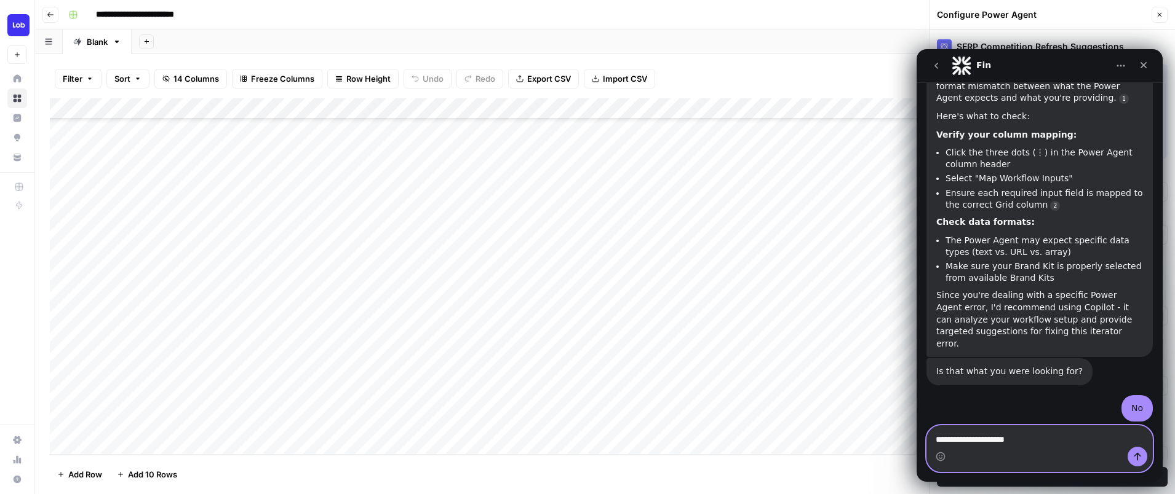
type textarea "**********"
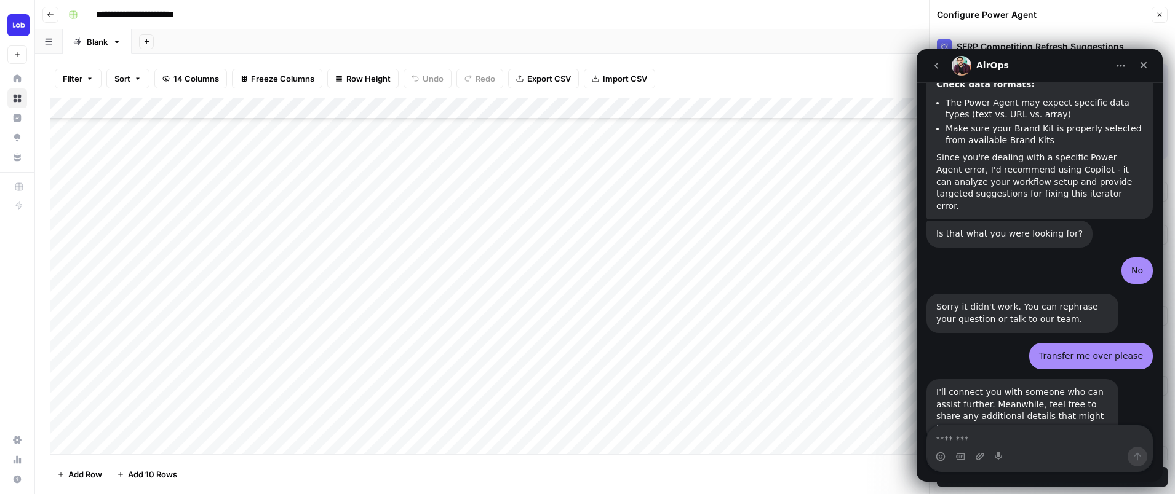
scroll to position [1478, 0]
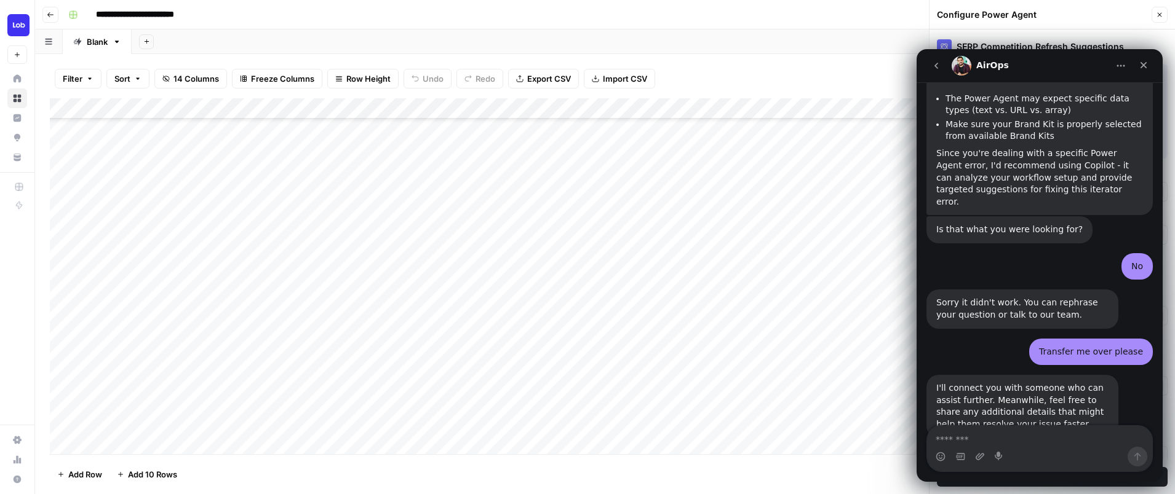
click at [935, 68] on icon "go back" at bounding box center [936, 66] width 10 height 10
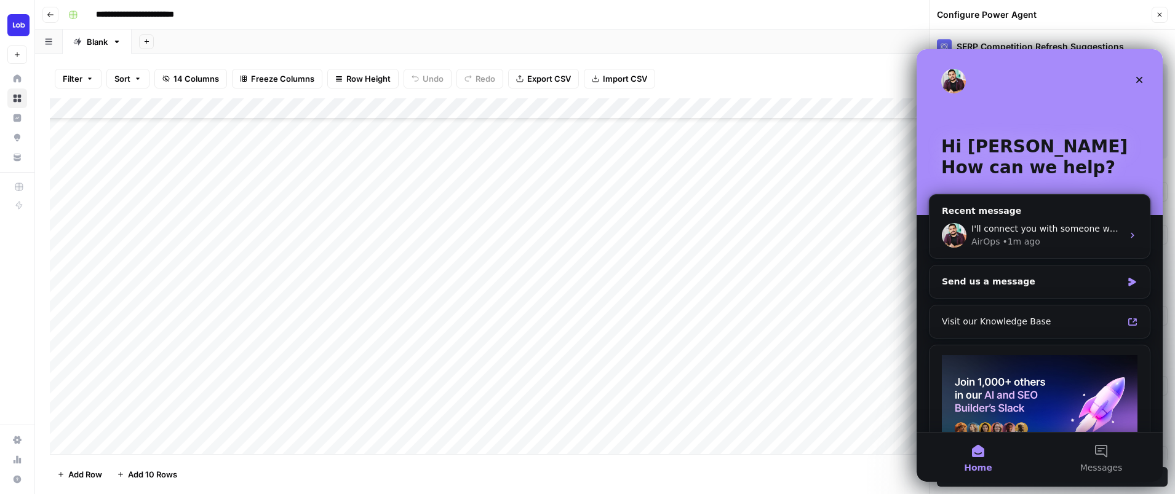
scroll to position [0, 0]
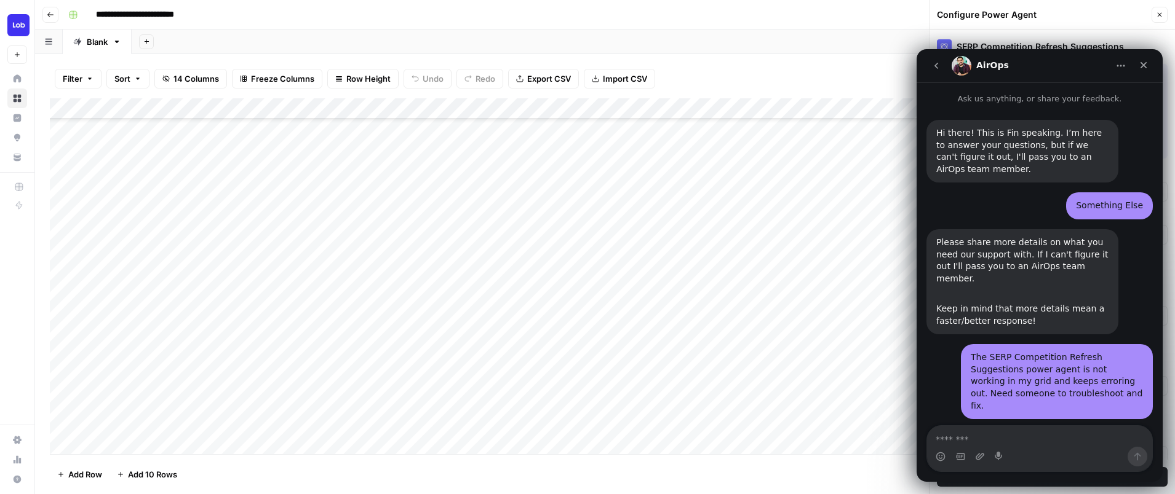
scroll to position [1478, 0]
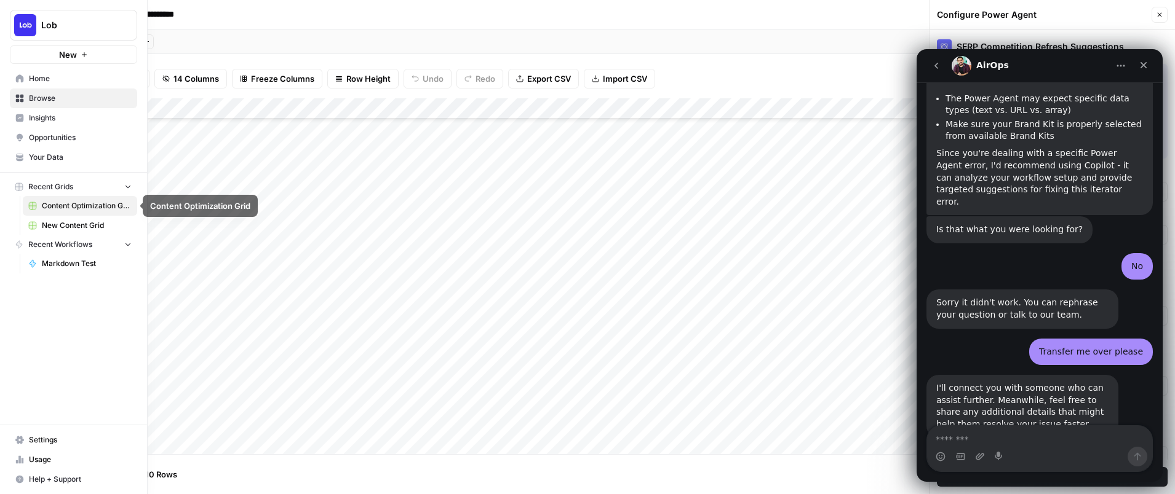
click at [53, 222] on span "New Content Grid" at bounding box center [87, 225] width 90 height 11
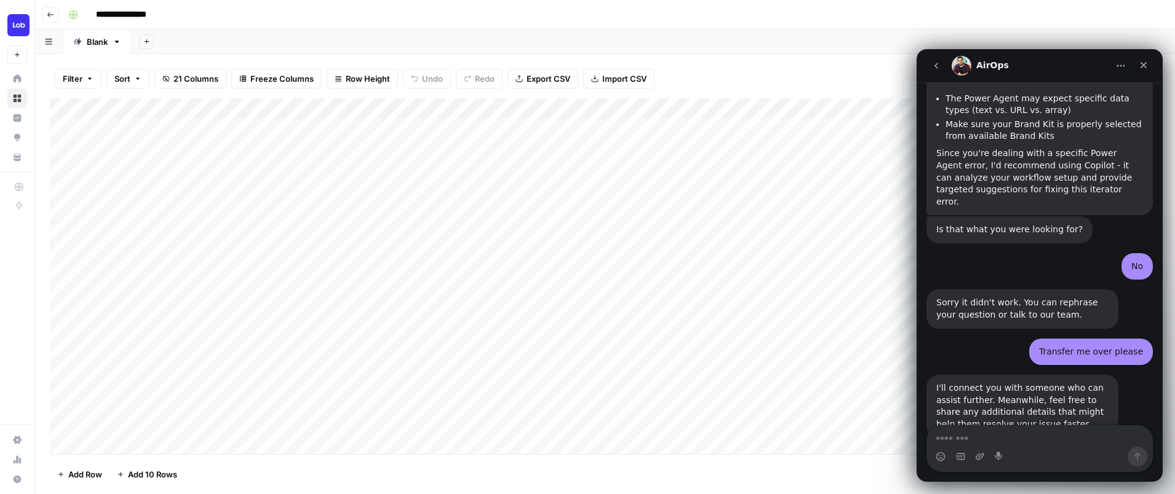
click at [940, 66] on icon "go back" at bounding box center [936, 66] width 10 height 10
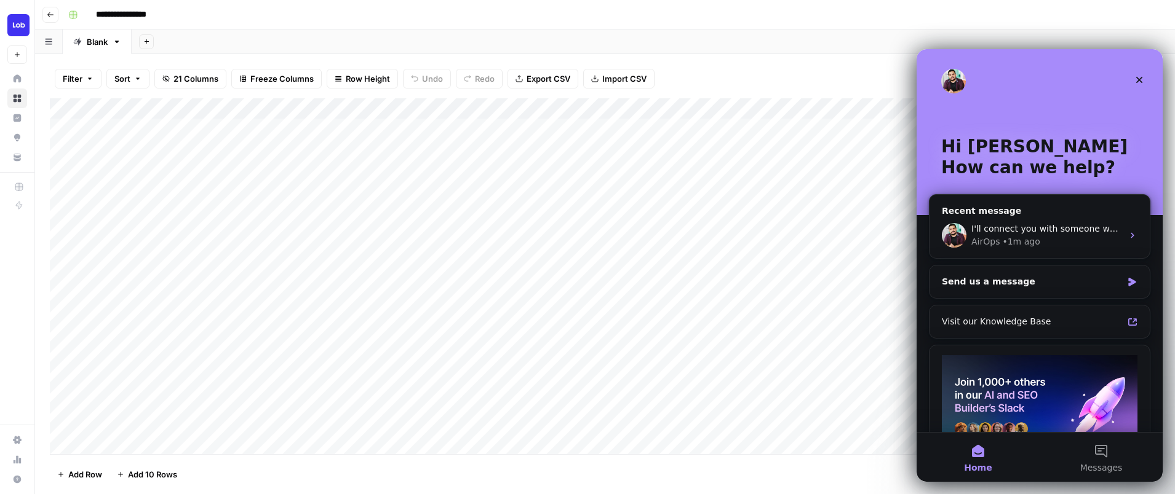
click at [752, 426] on div "Add Column" at bounding box center [605, 276] width 1110 height 356
click at [467, 379] on div "Add Column" at bounding box center [605, 276] width 1110 height 356
click at [684, 358] on div "Add Column" at bounding box center [605, 276] width 1110 height 356
click at [1135, 79] on icon "Close" at bounding box center [1139, 80] width 10 height 10
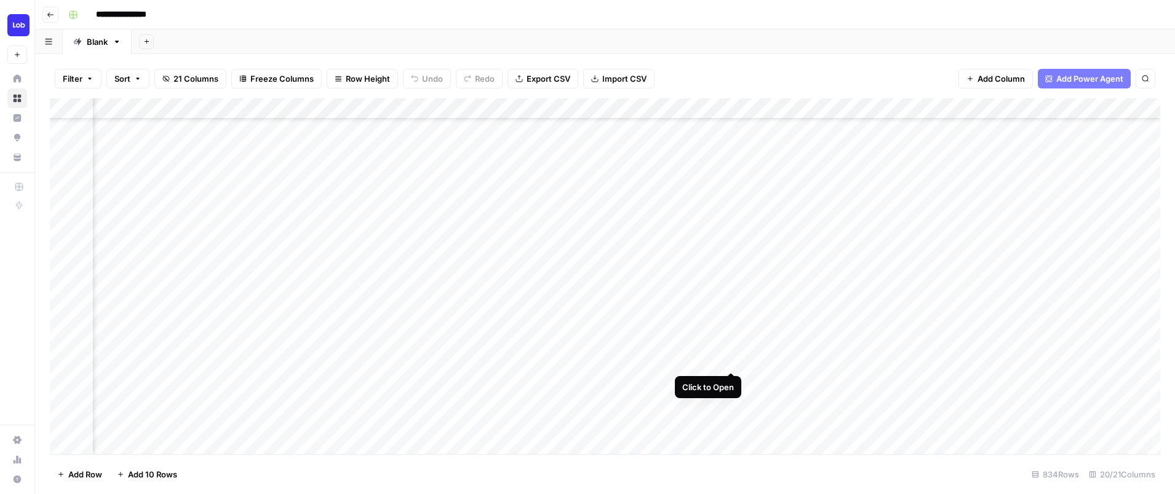
click at [732, 359] on div "Add Column" at bounding box center [605, 276] width 1110 height 356
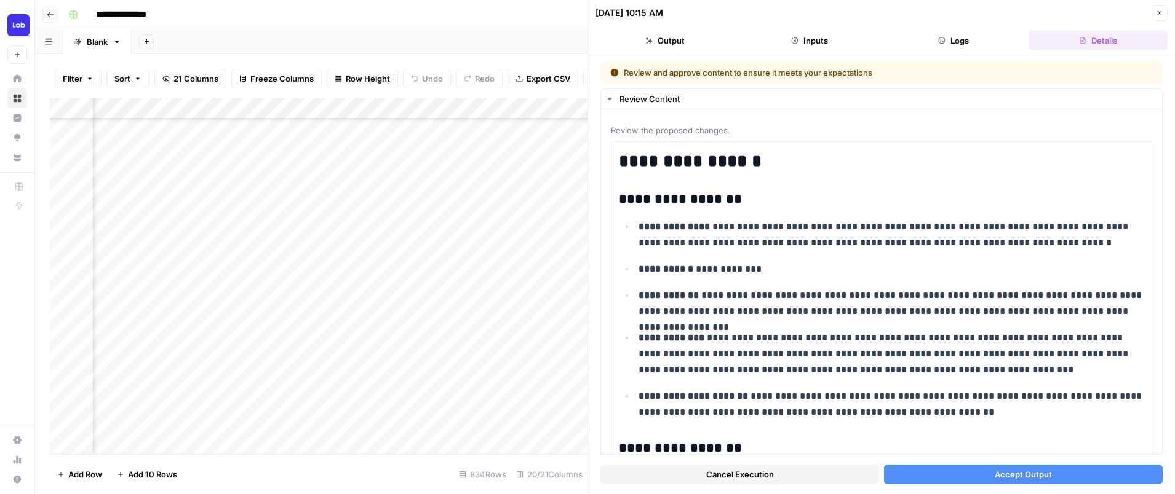
click at [982, 474] on button "Accept Output" at bounding box center [1023, 475] width 279 height 20
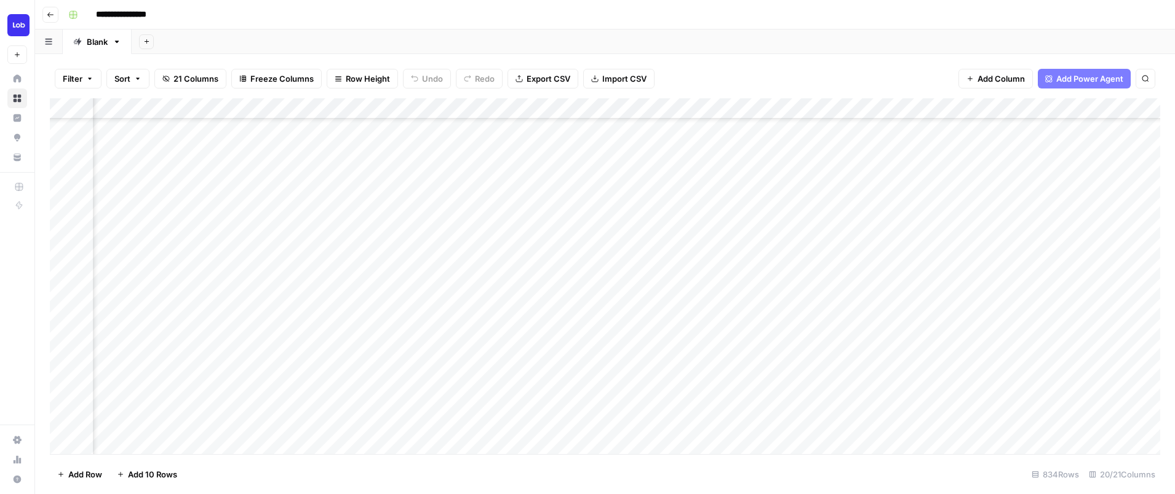
click at [686, 381] on div "Add Column" at bounding box center [605, 276] width 1110 height 356
click at [730, 379] on div "Add Column" at bounding box center [605, 276] width 1110 height 356
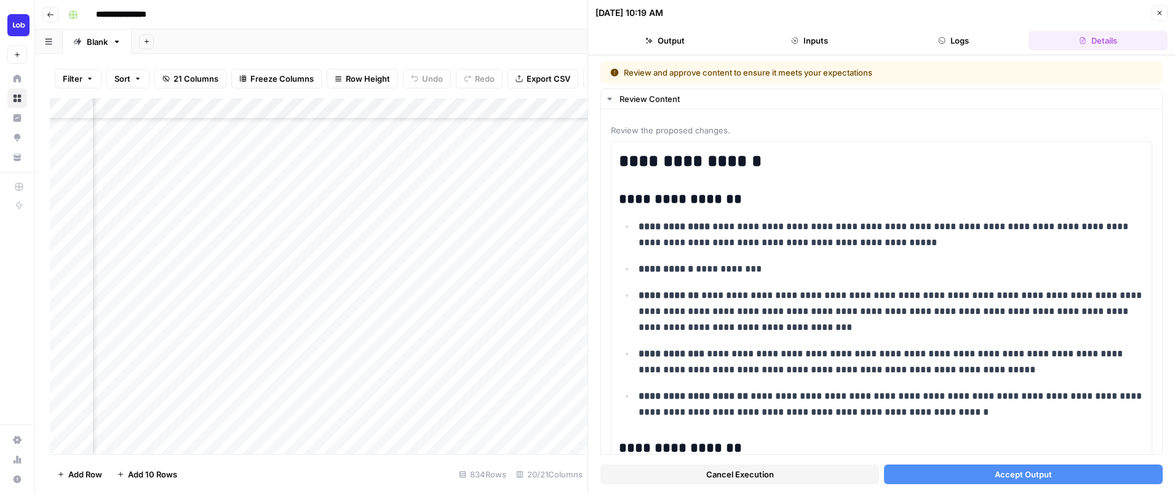
click at [983, 480] on button "Accept Output" at bounding box center [1023, 475] width 279 height 20
